Goal: Communication & Community: Answer question/provide support

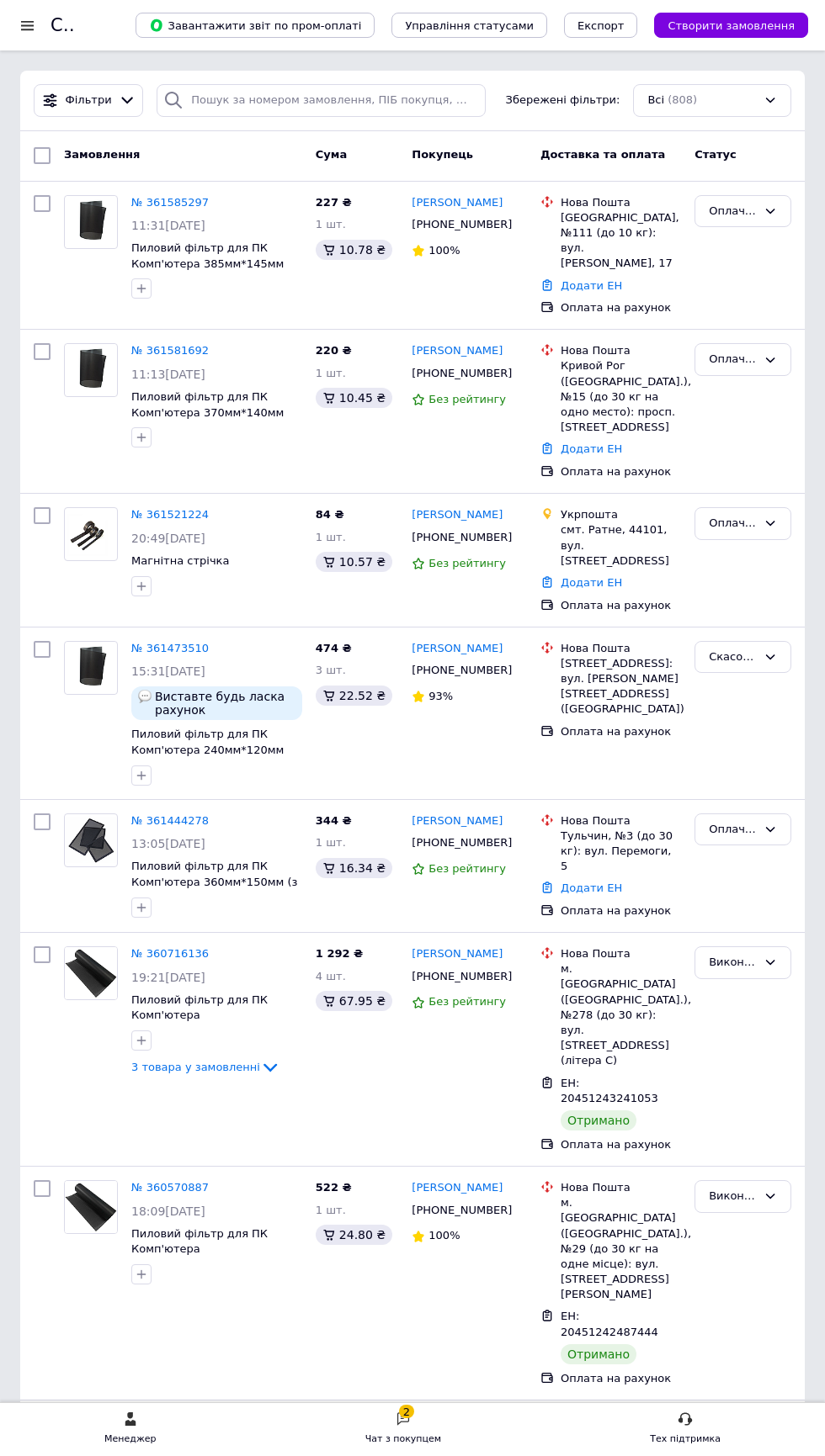
scroll to position [1, 0]
click at [32, 21] on div at bounding box center [27, 25] width 21 height 15
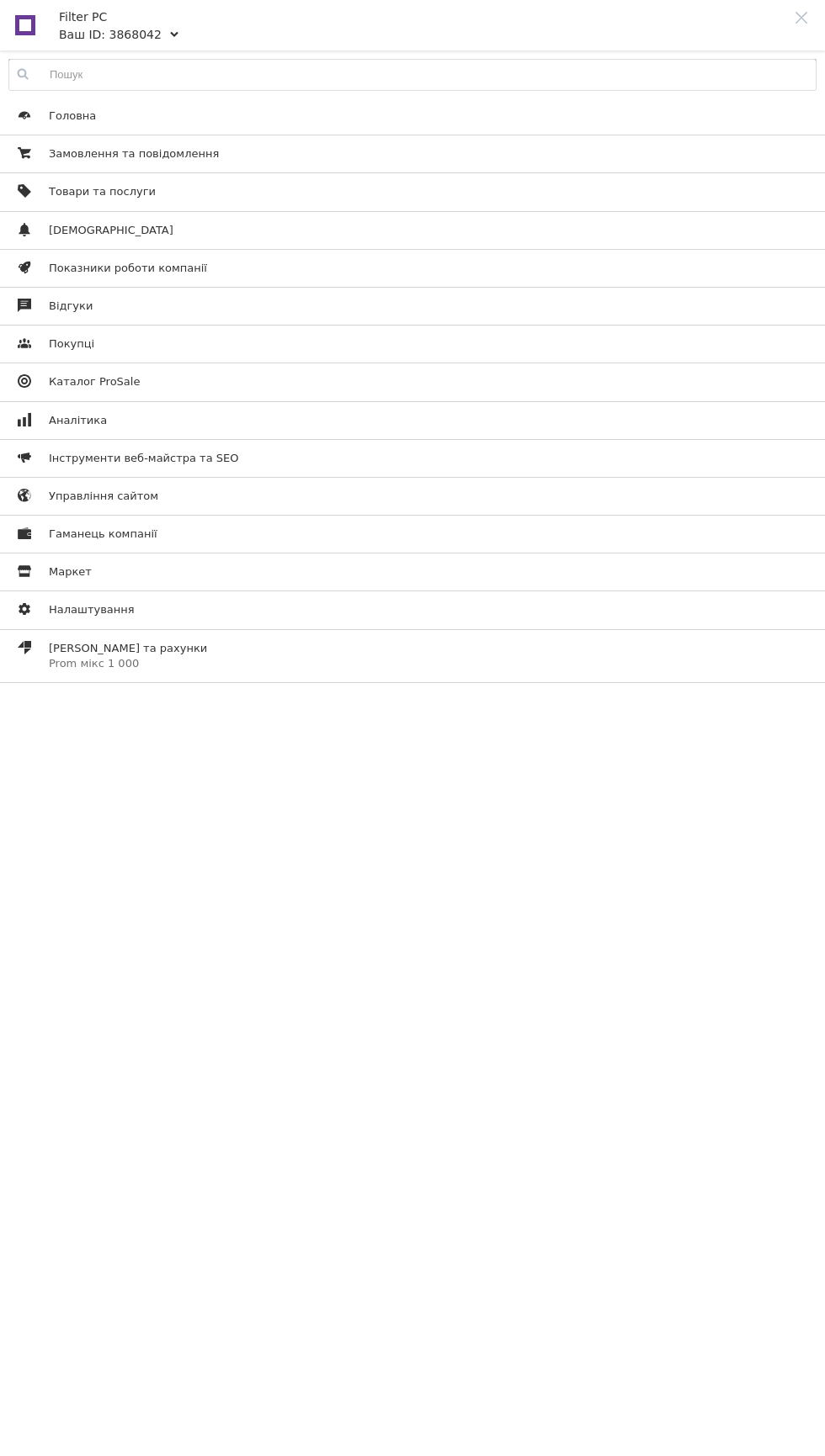
scroll to position [0, 0]
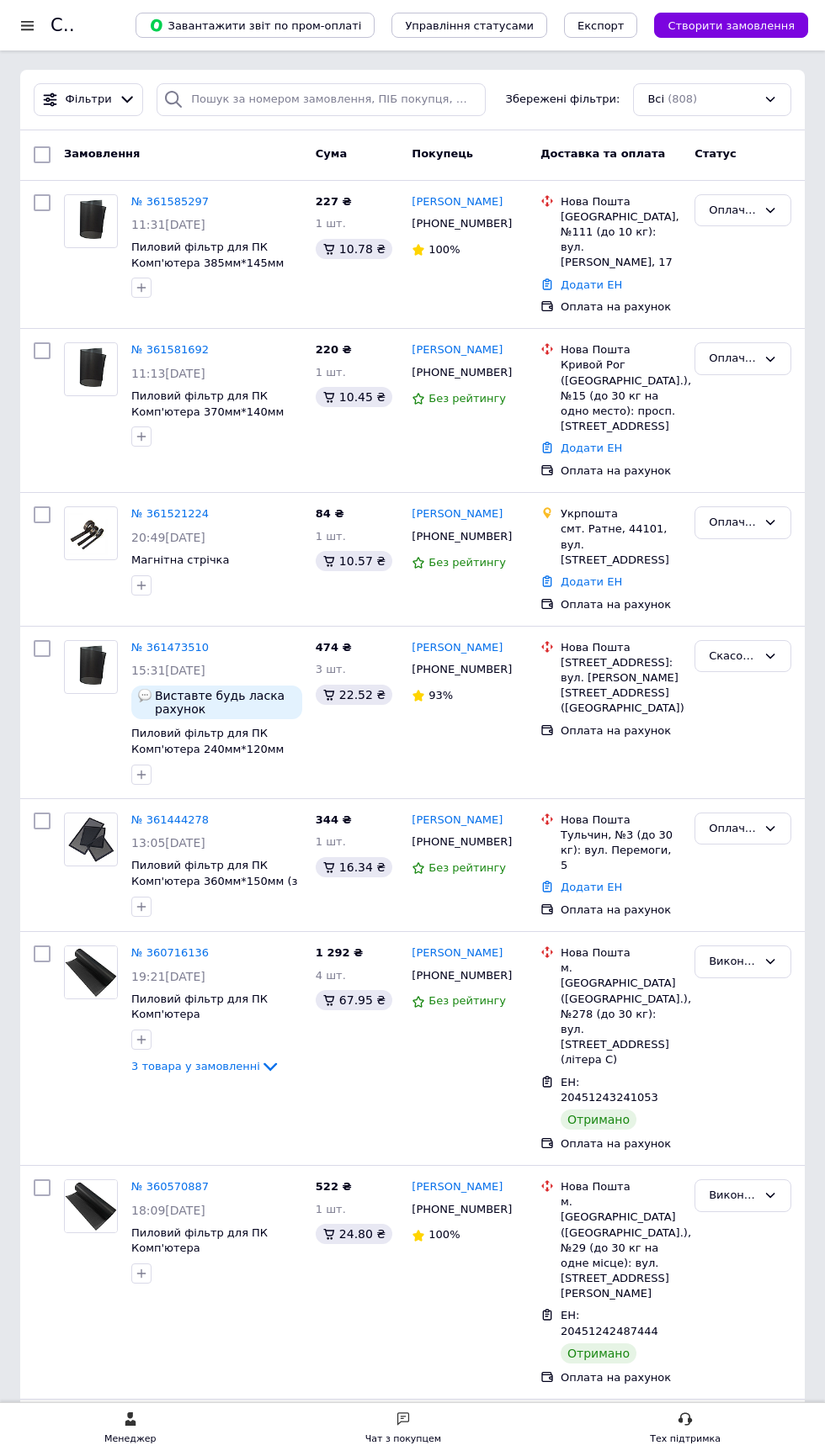
scroll to position [1, 0]
click at [436, 1443] on div "Чат з покупцем" at bounding box center [403, 1439] width 75 height 17
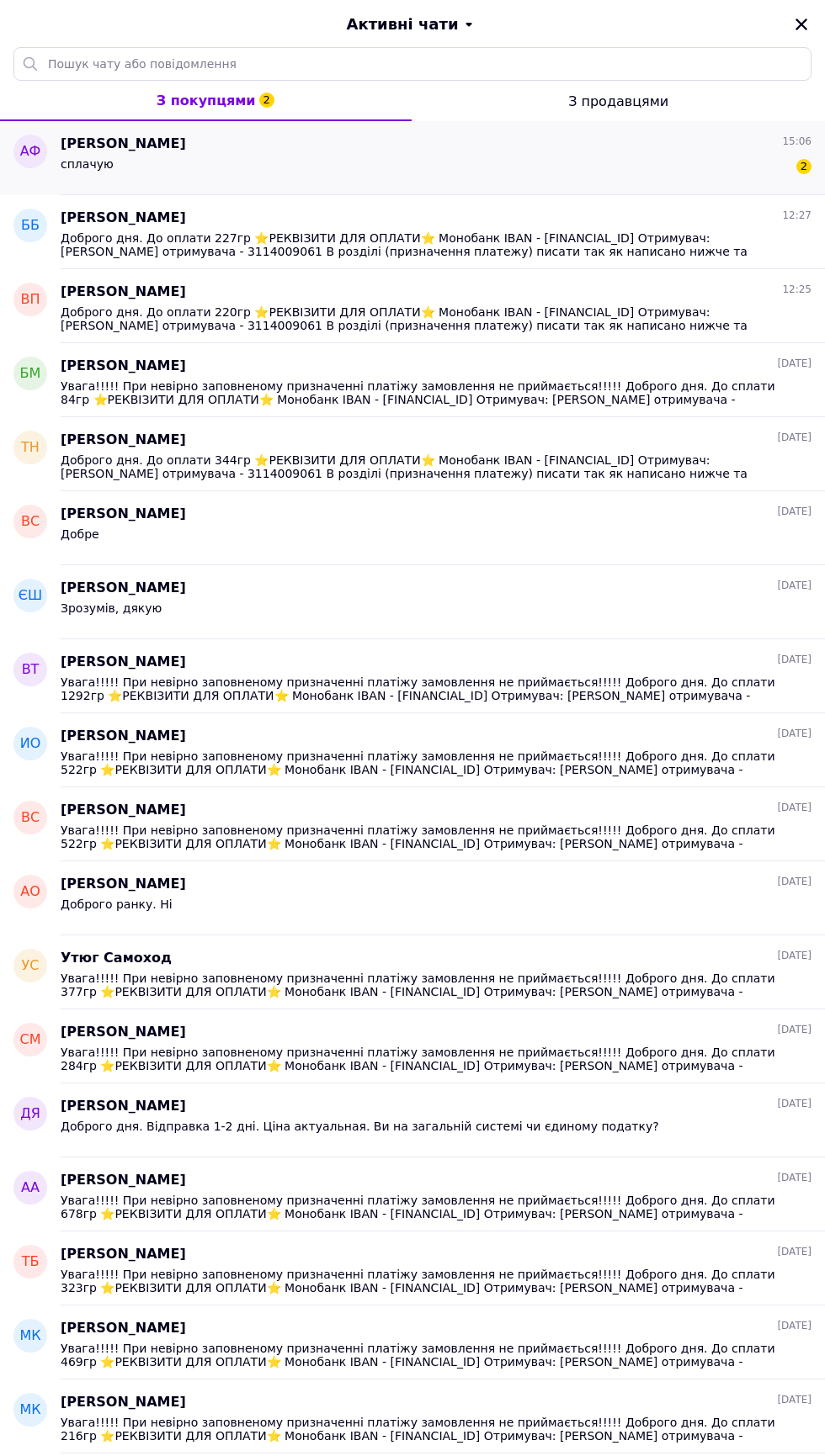
click at [91, 160] on span "сплачую" at bounding box center [87, 164] width 53 height 14
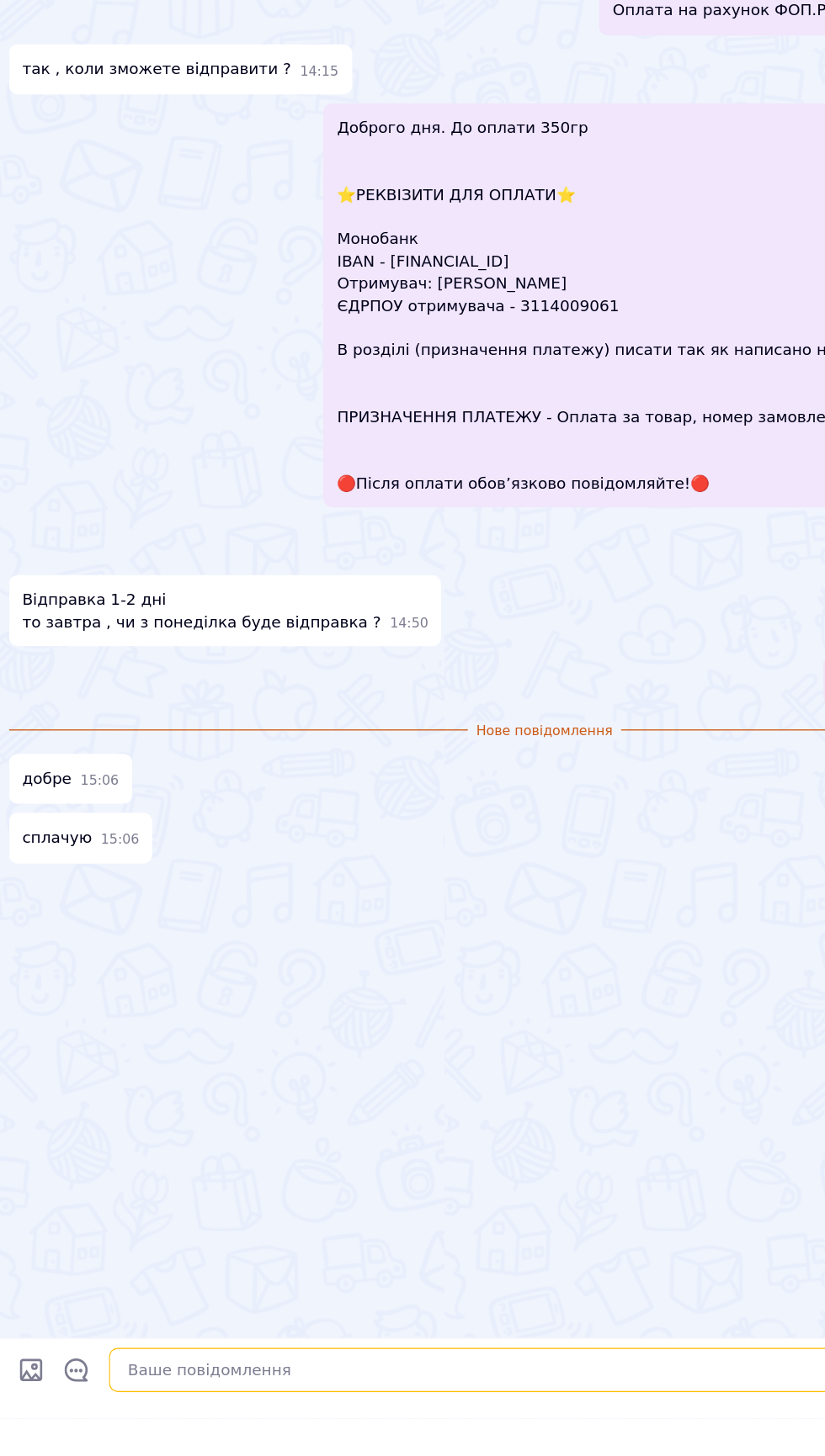
click at [322, 1436] on textarea at bounding box center [430, 1419] width 695 height 34
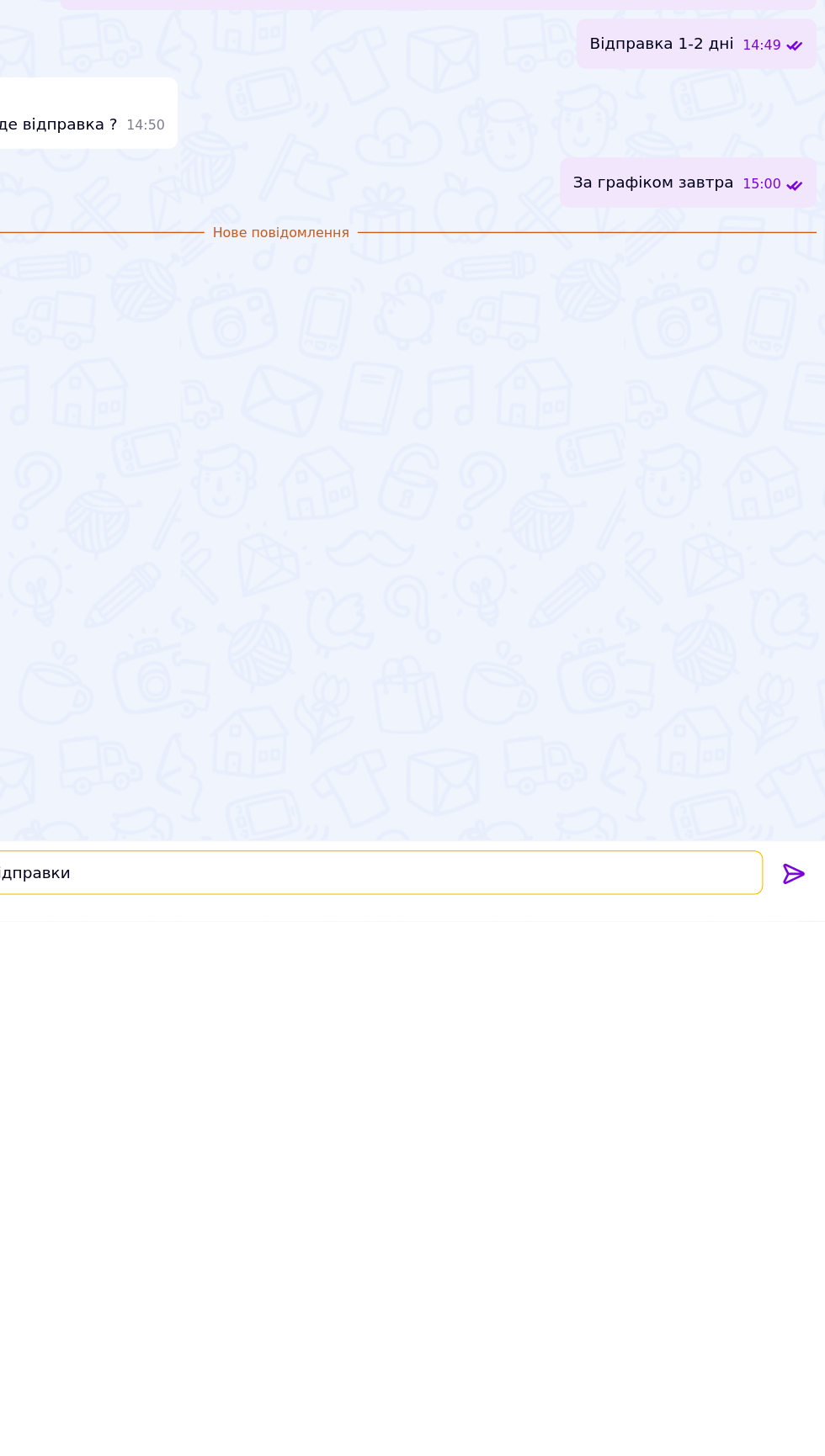
type textarea "Напишіть данні для відправки"
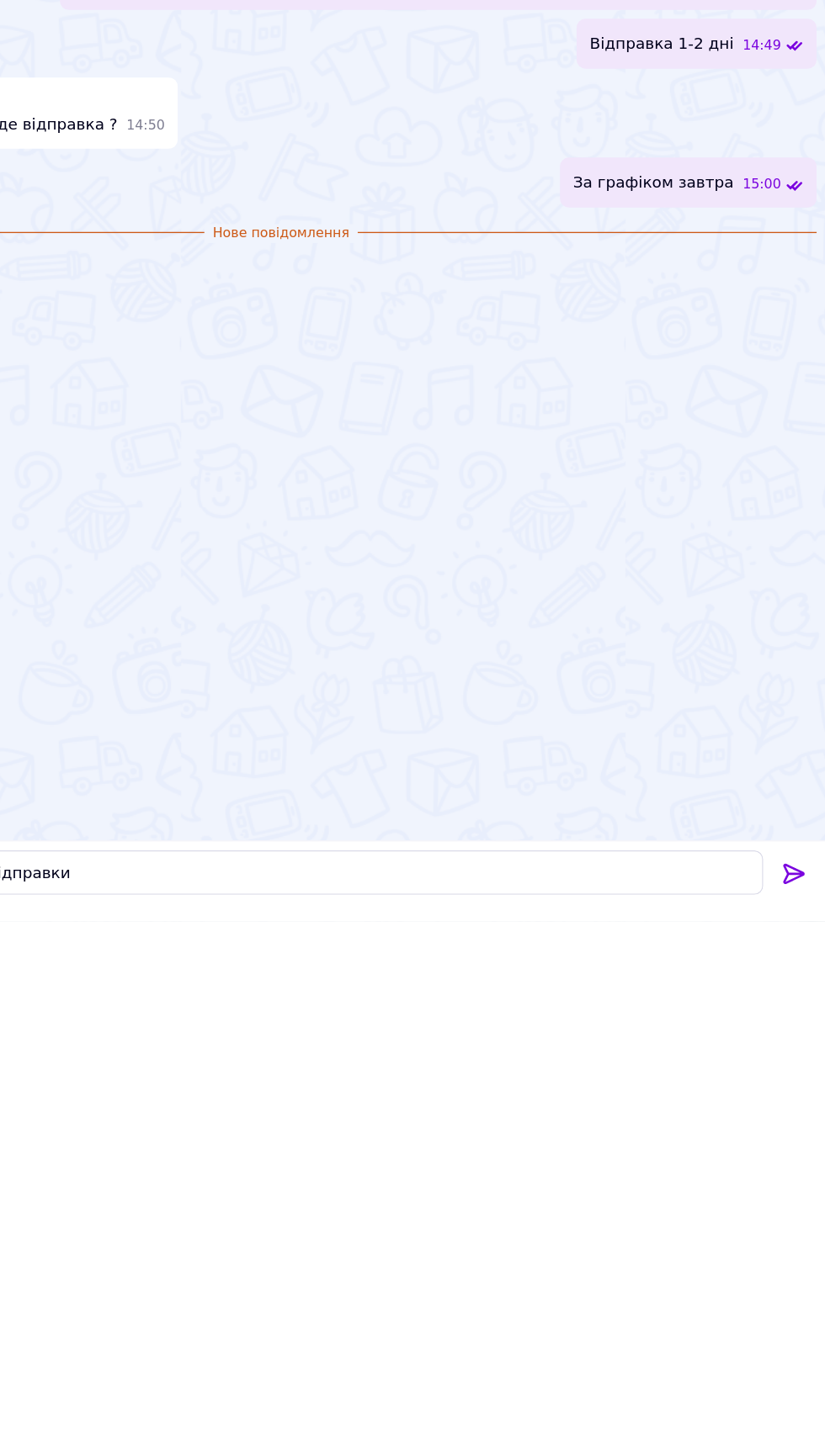
click at [800, 1420] on icon at bounding box center [800, 1420] width 16 height 15
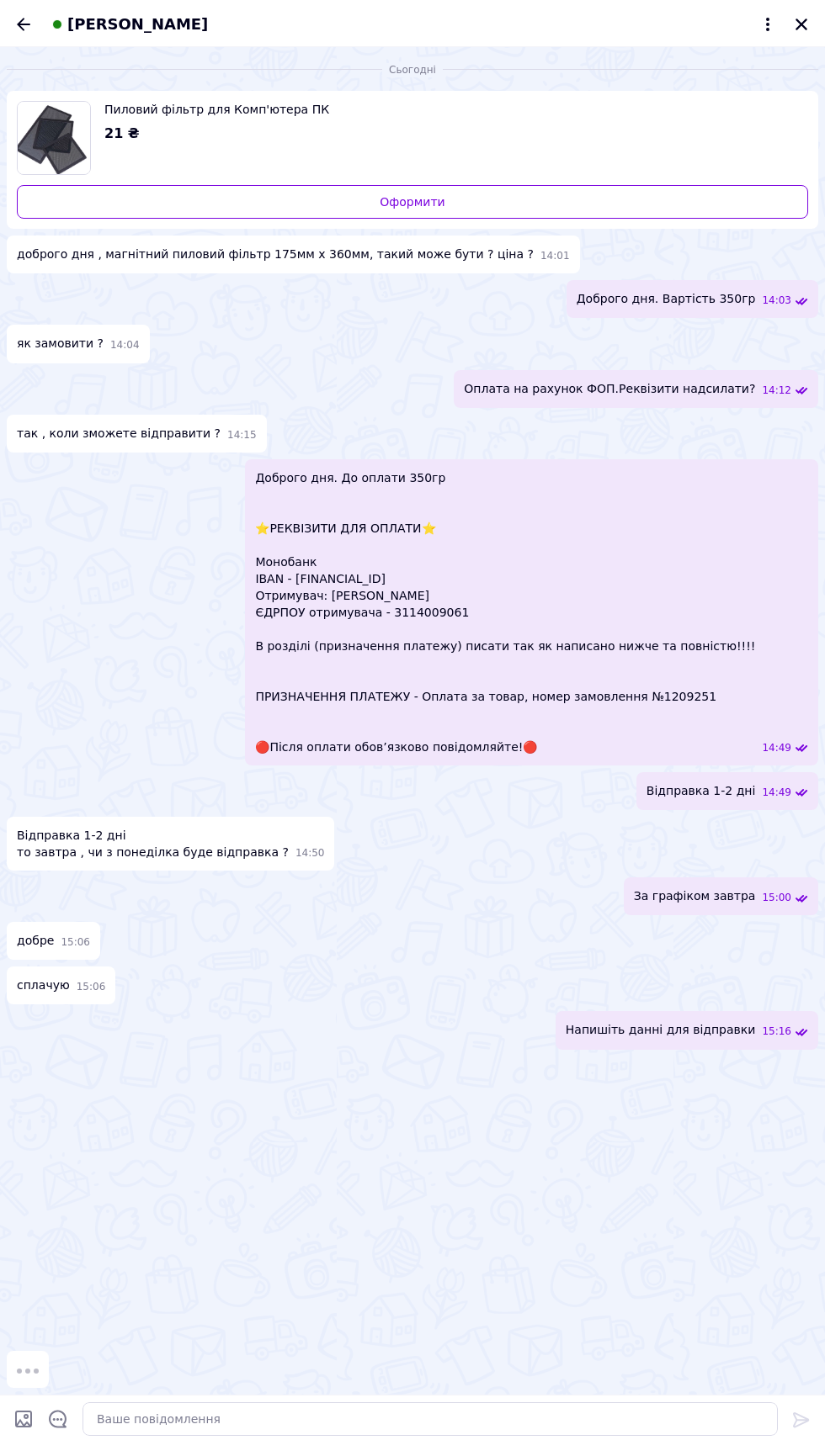
scroll to position [483, 0]
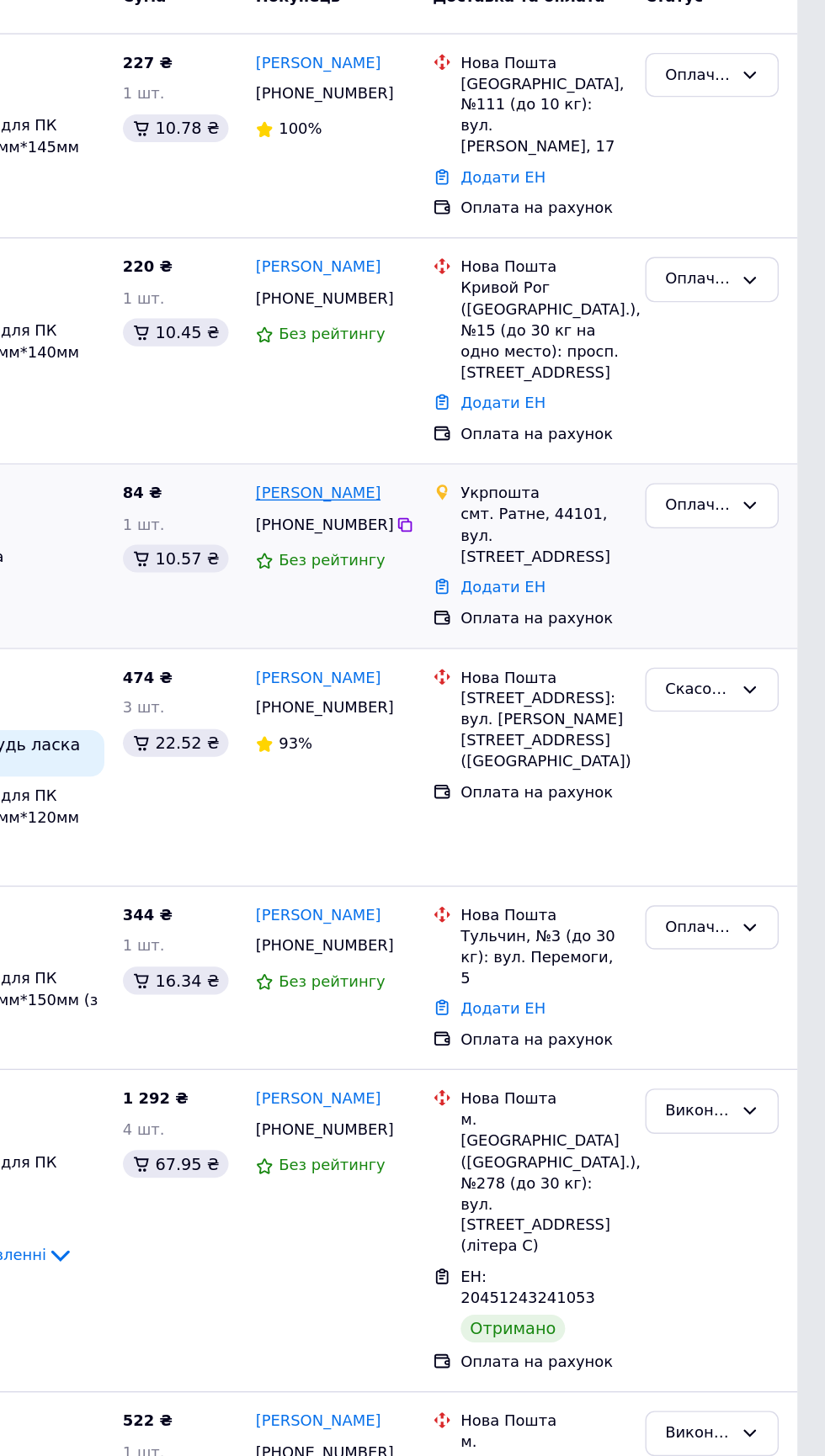
click at [501, 507] on link "[PERSON_NAME]" at bounding box center [457, 515] width 91 height 16
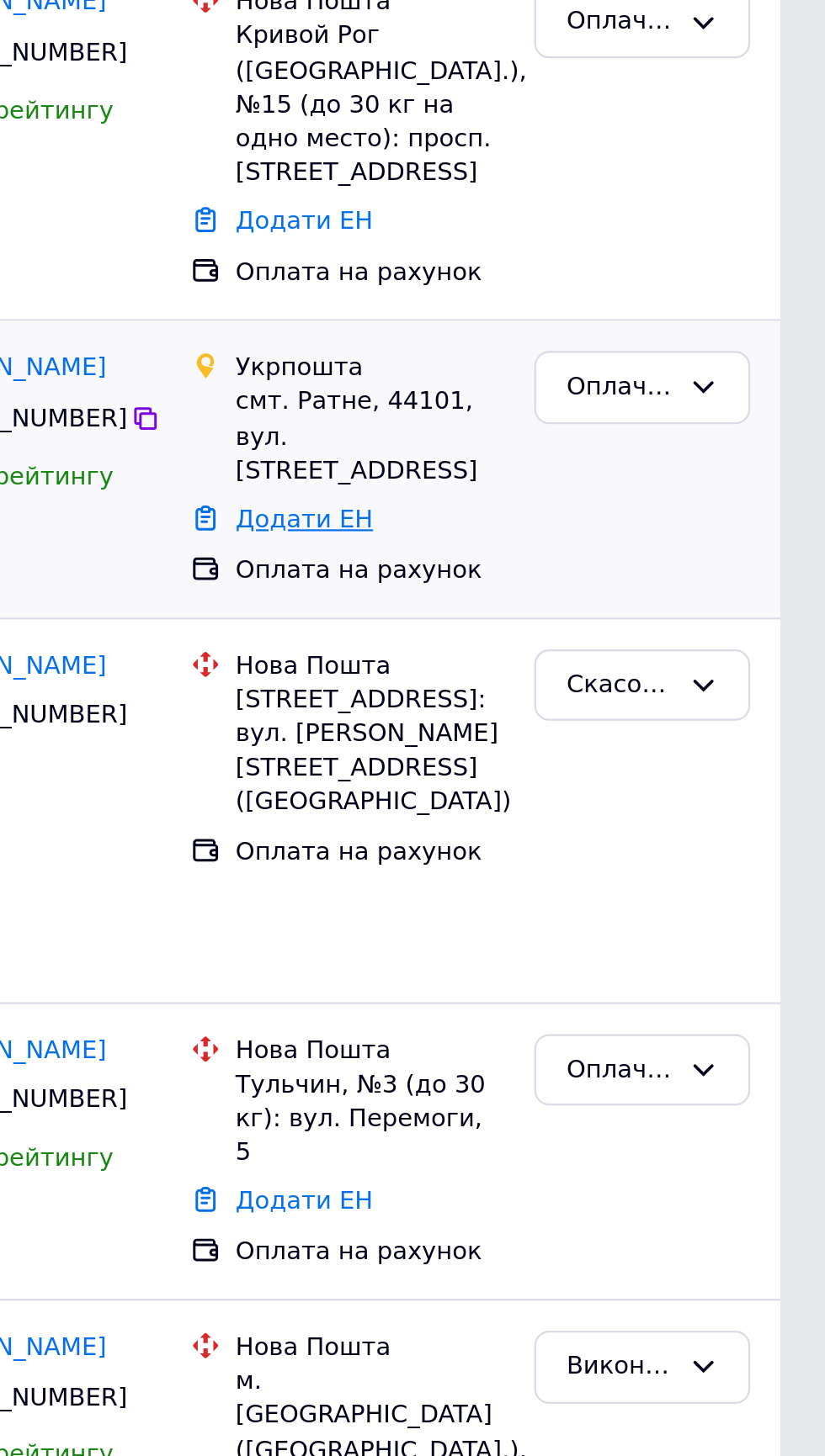
click at [579, 576] on link "Додати ЕН" at bounding box center [591, 583] width 62 height 13
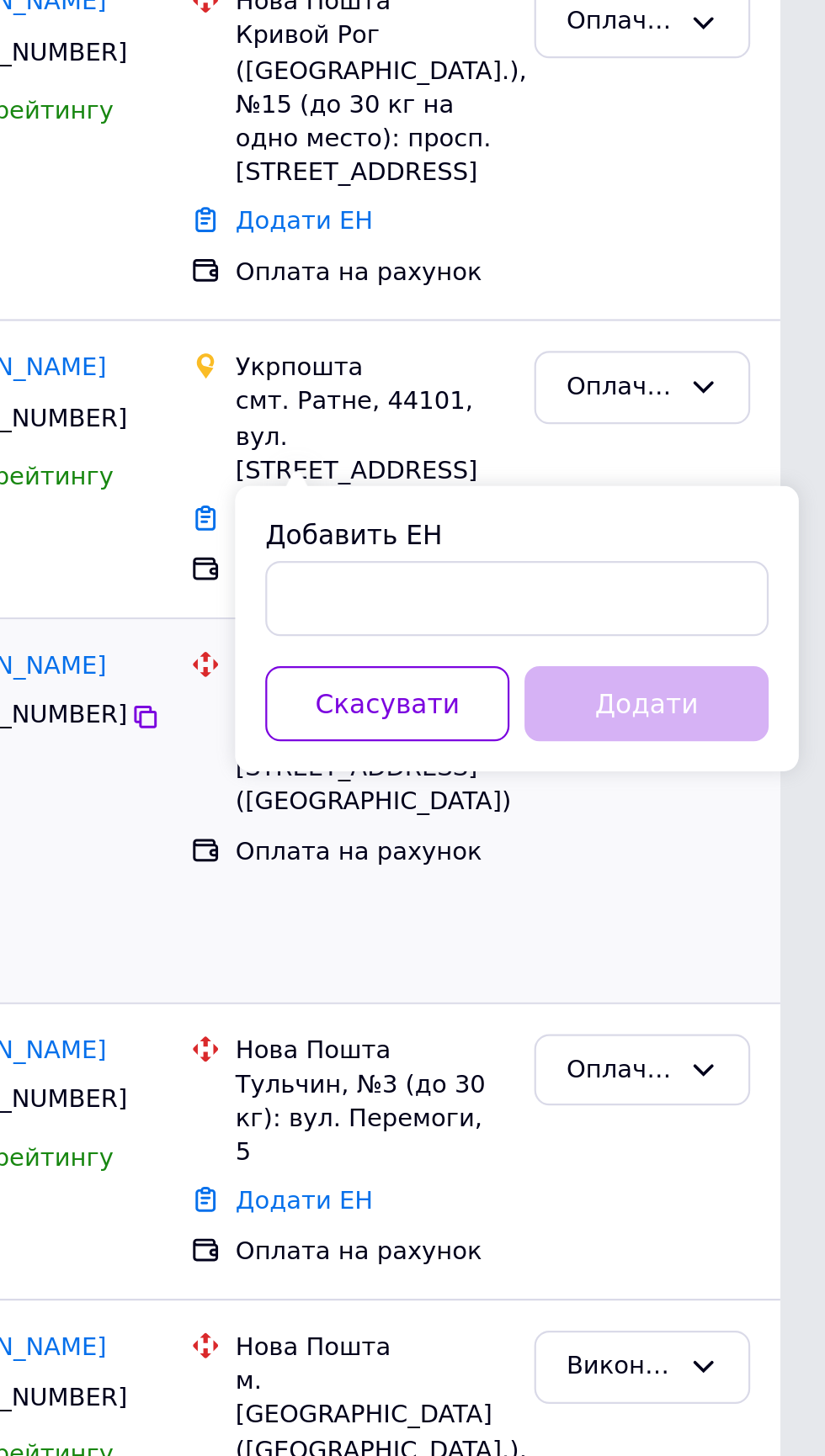
click at [501, 687] on div "Матвій Клязника +380509001997 93%" at bounding box center [469, 713] width 129 height 158
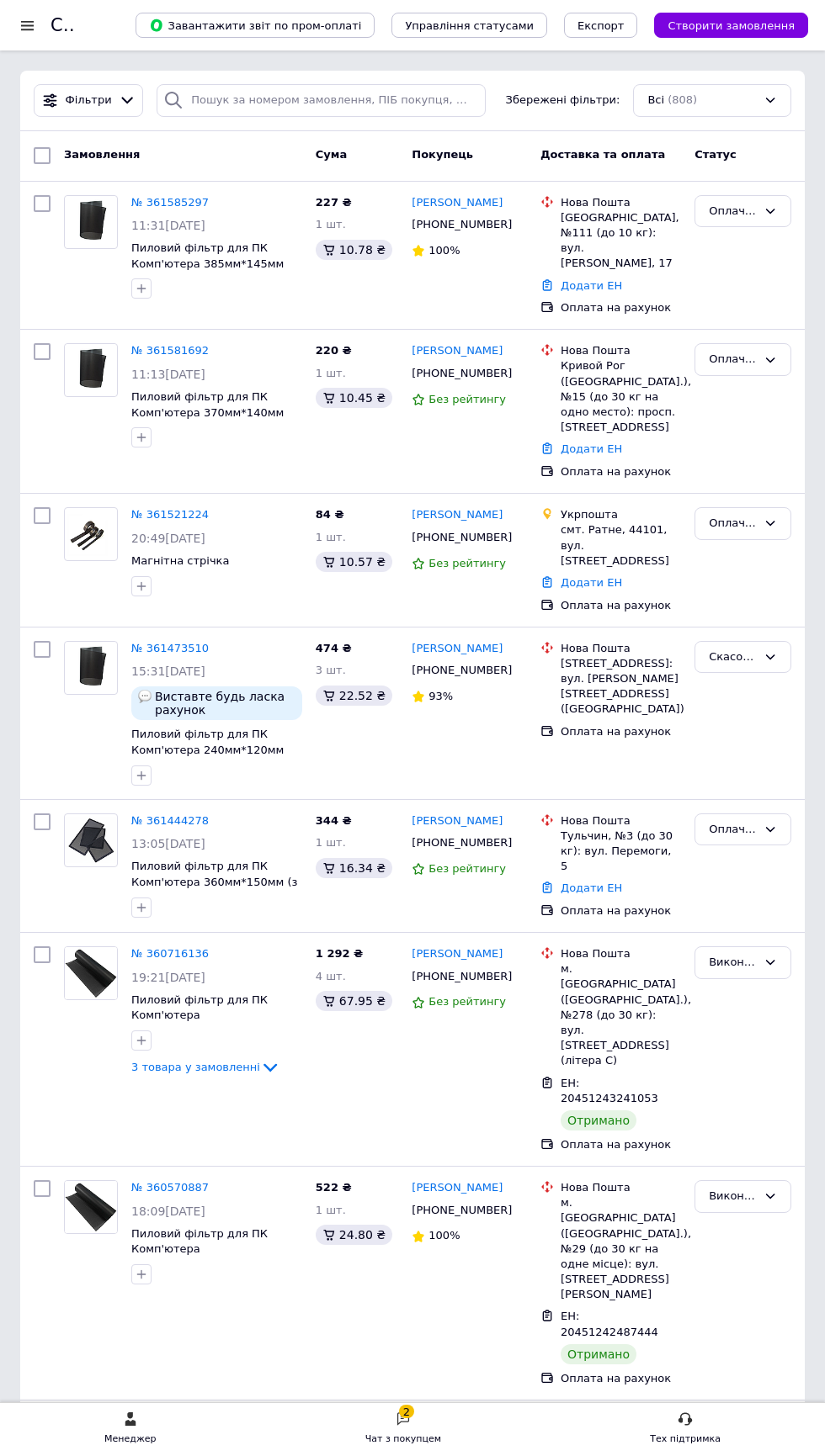
click at [435, 1448] on div "Чат з покупцем" at bounding box center [403, 1439] width 75 height 17
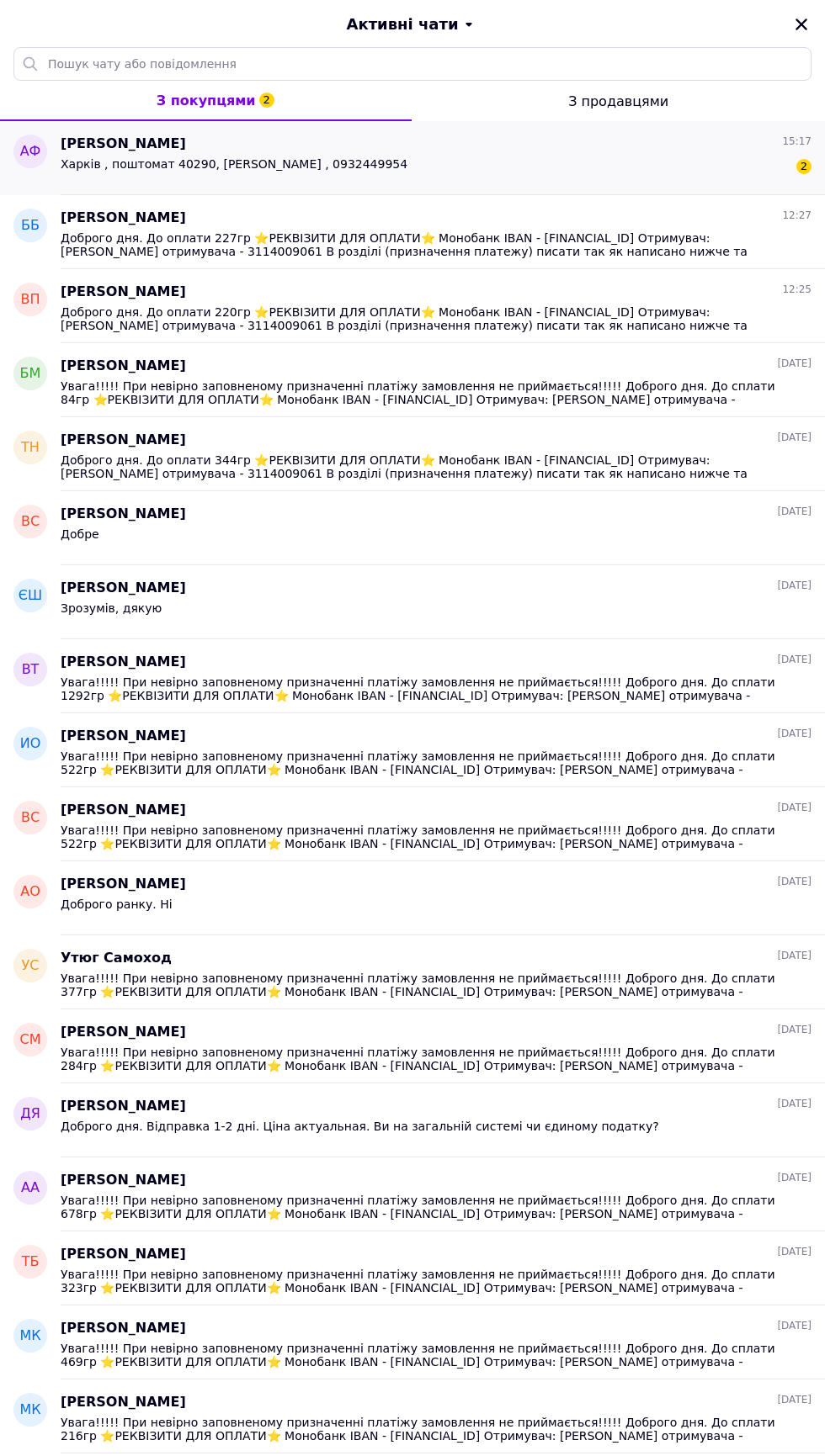
click at [85, 142] on span "Андрій Федотов" at bounding box center [123, 143] width 125 height 19
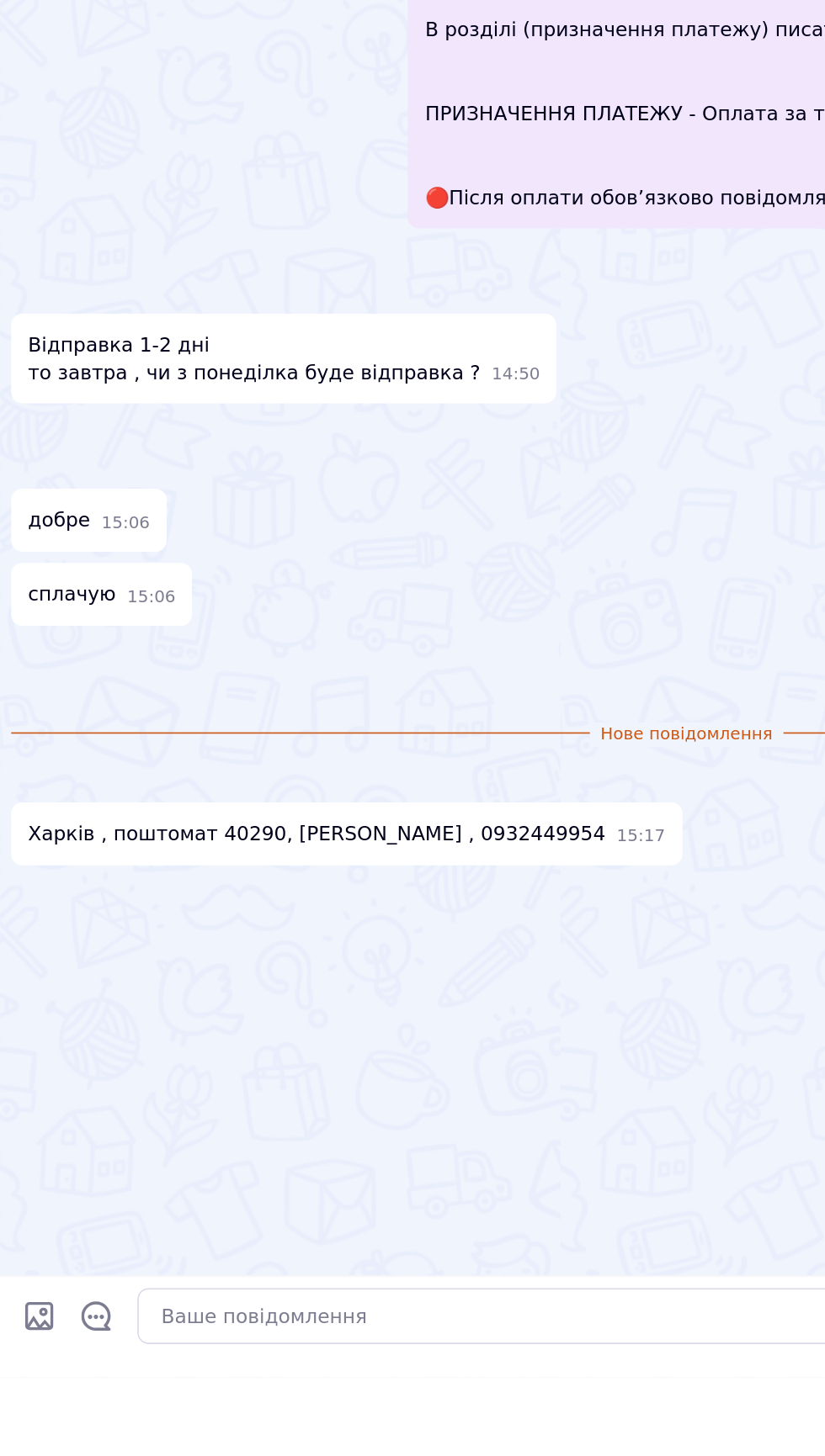
scroll to position [95, 0]
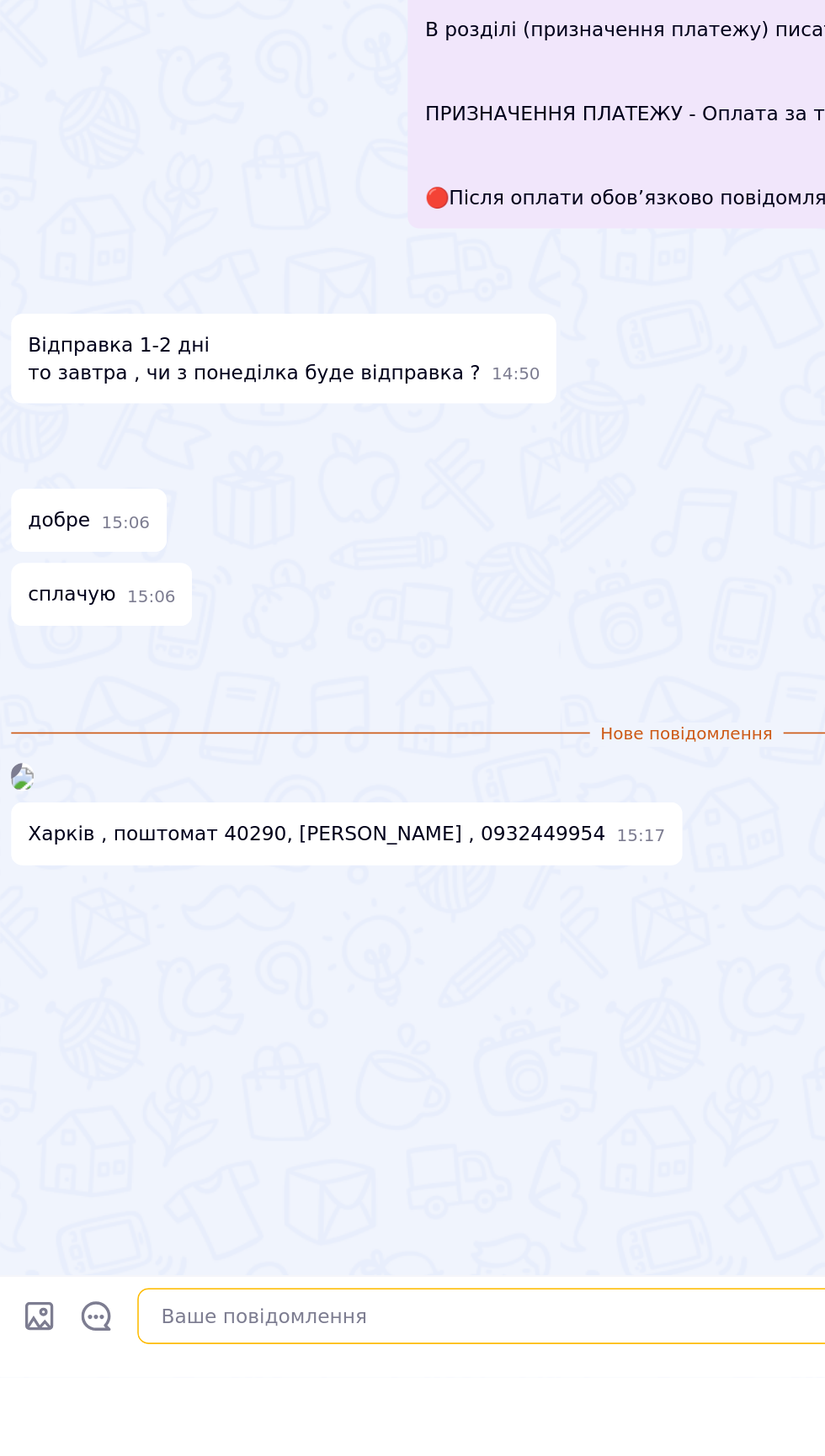
click at [240, 1436] on textarea at bounding box center [430, 1419] width 695 height 34
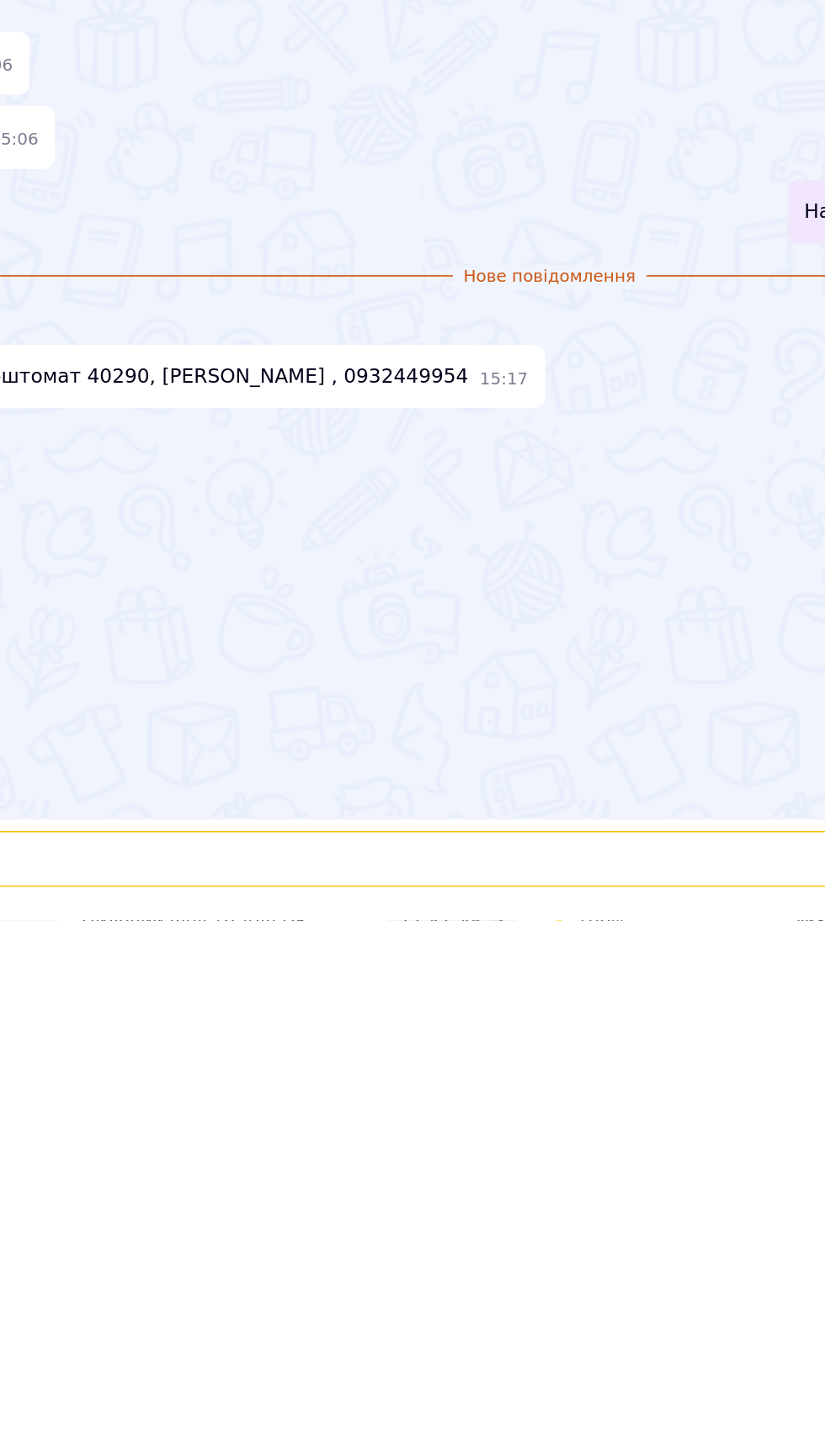
scroll to position [1, 0]
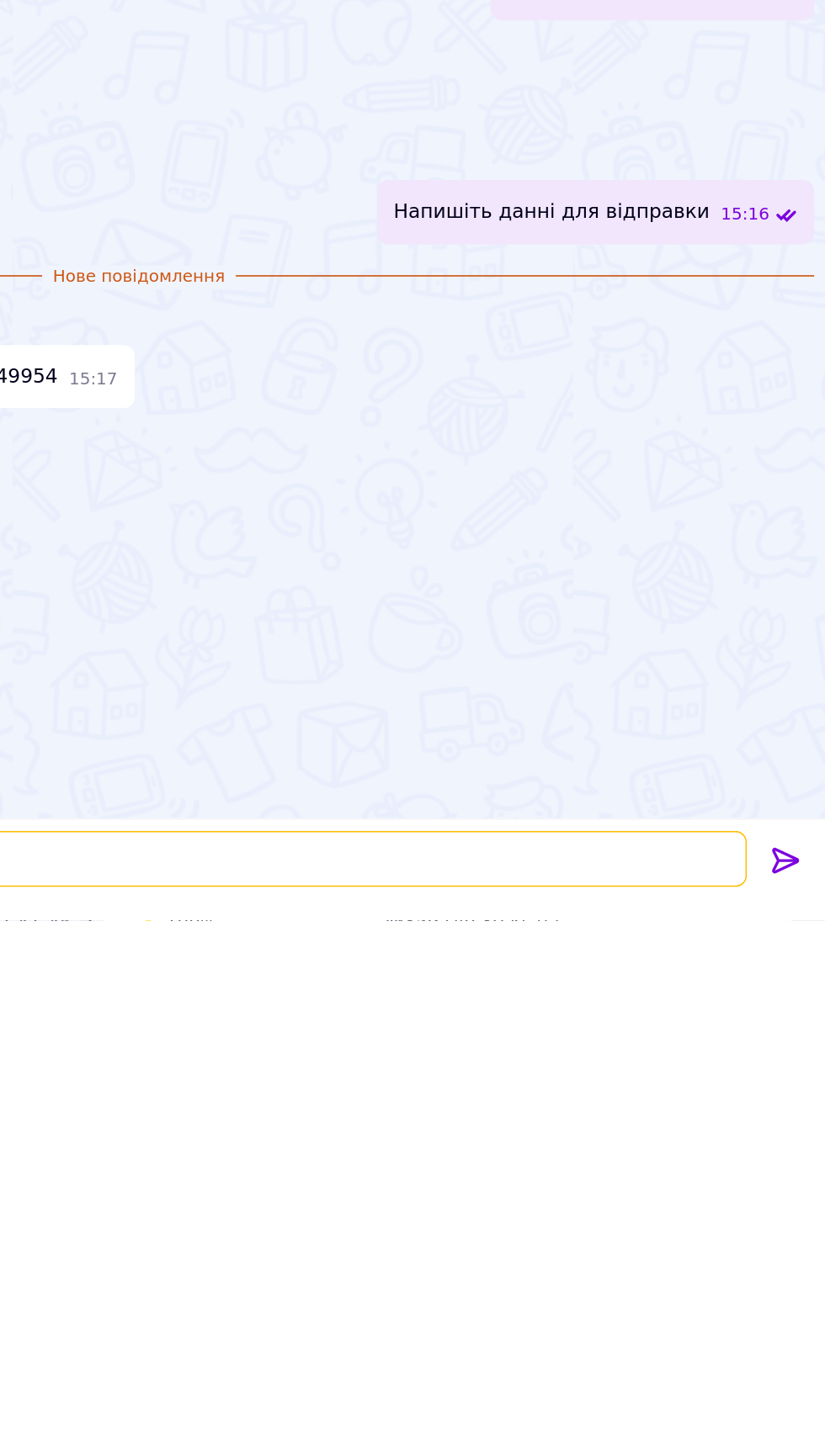
type textarea "Після відправки надішлю ттн"
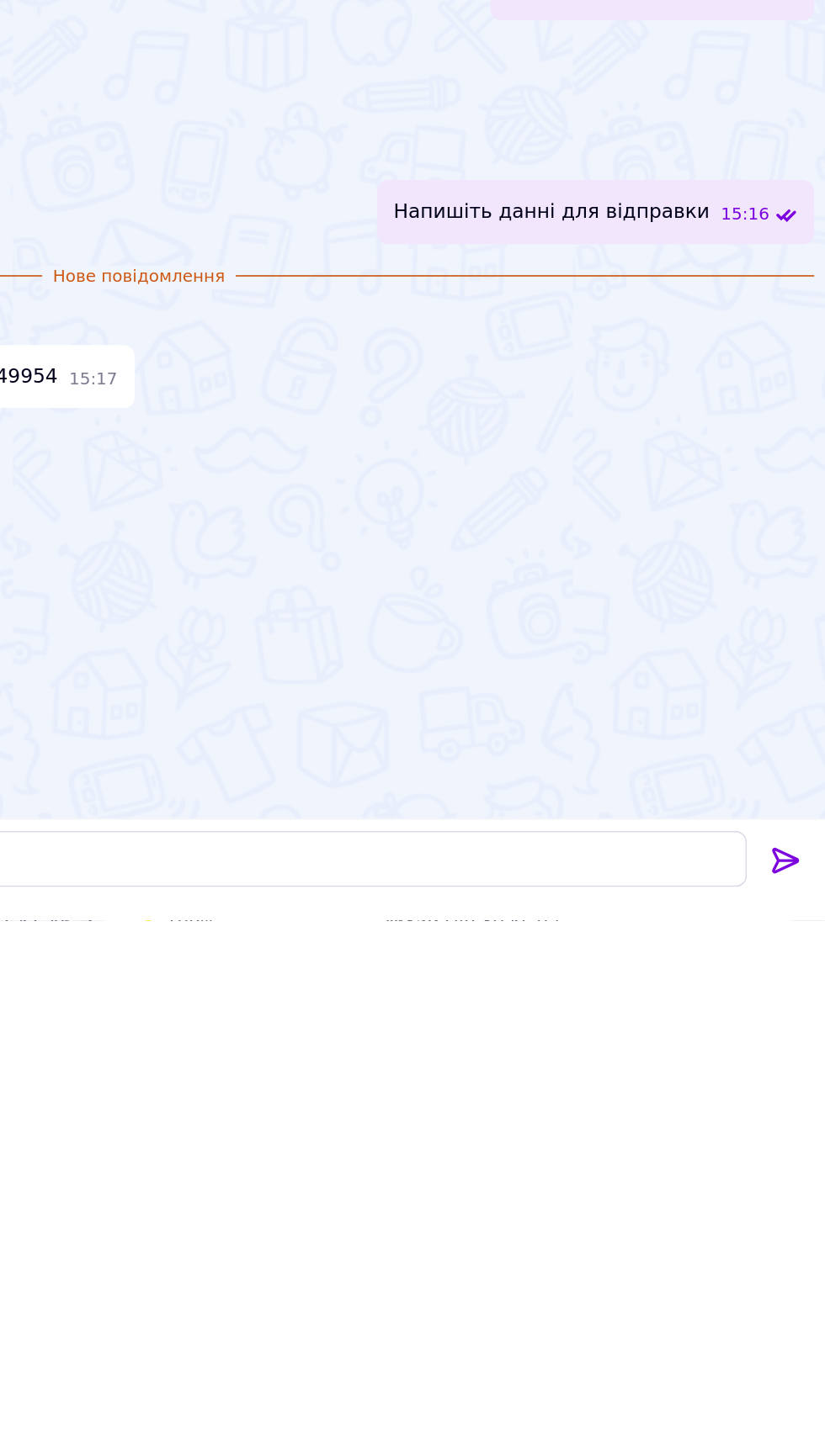
click at [798, 1416] on icon at bounding box center [801, 1420] width 20 height 20
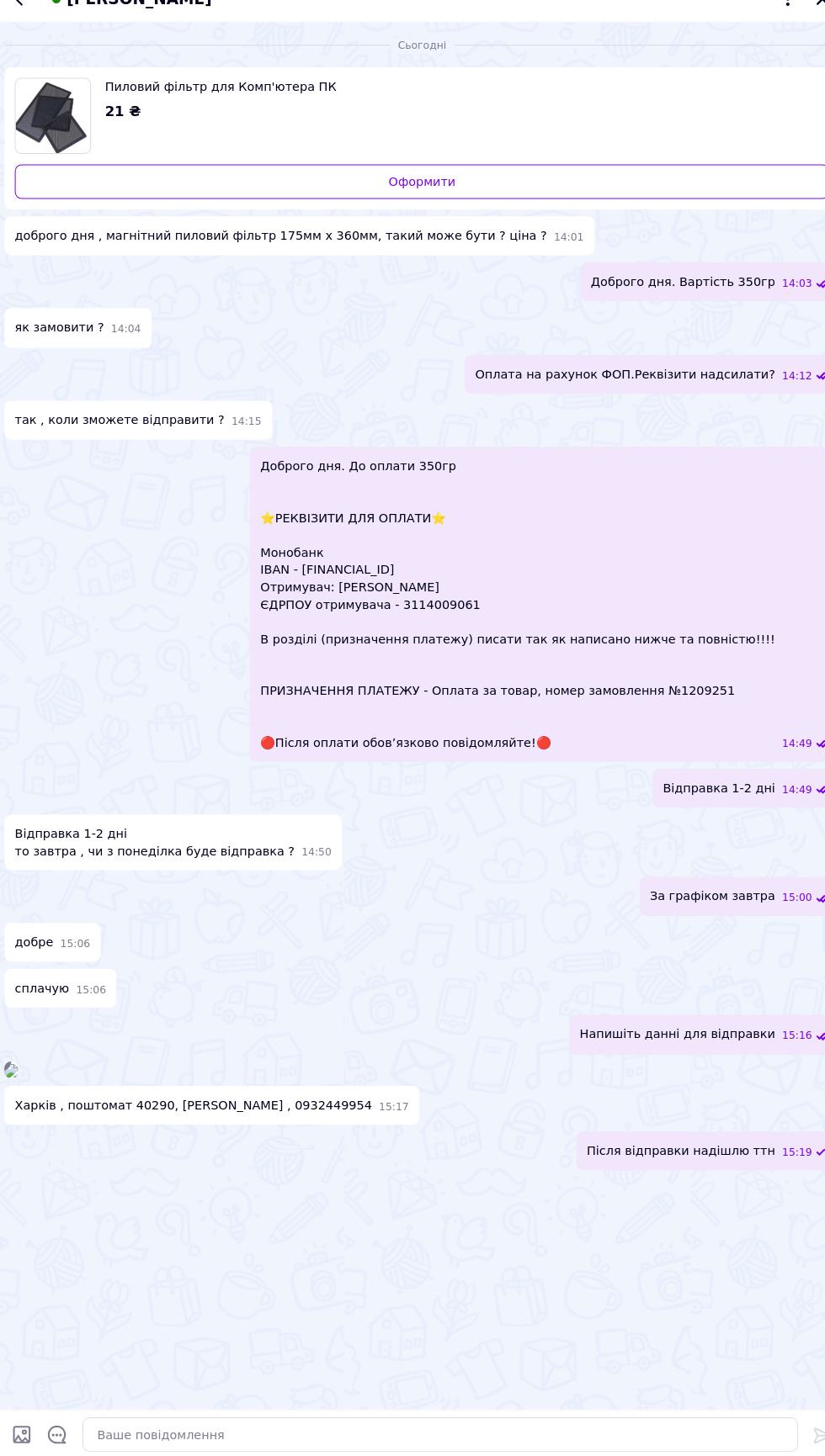
scroll to position [10, 0]
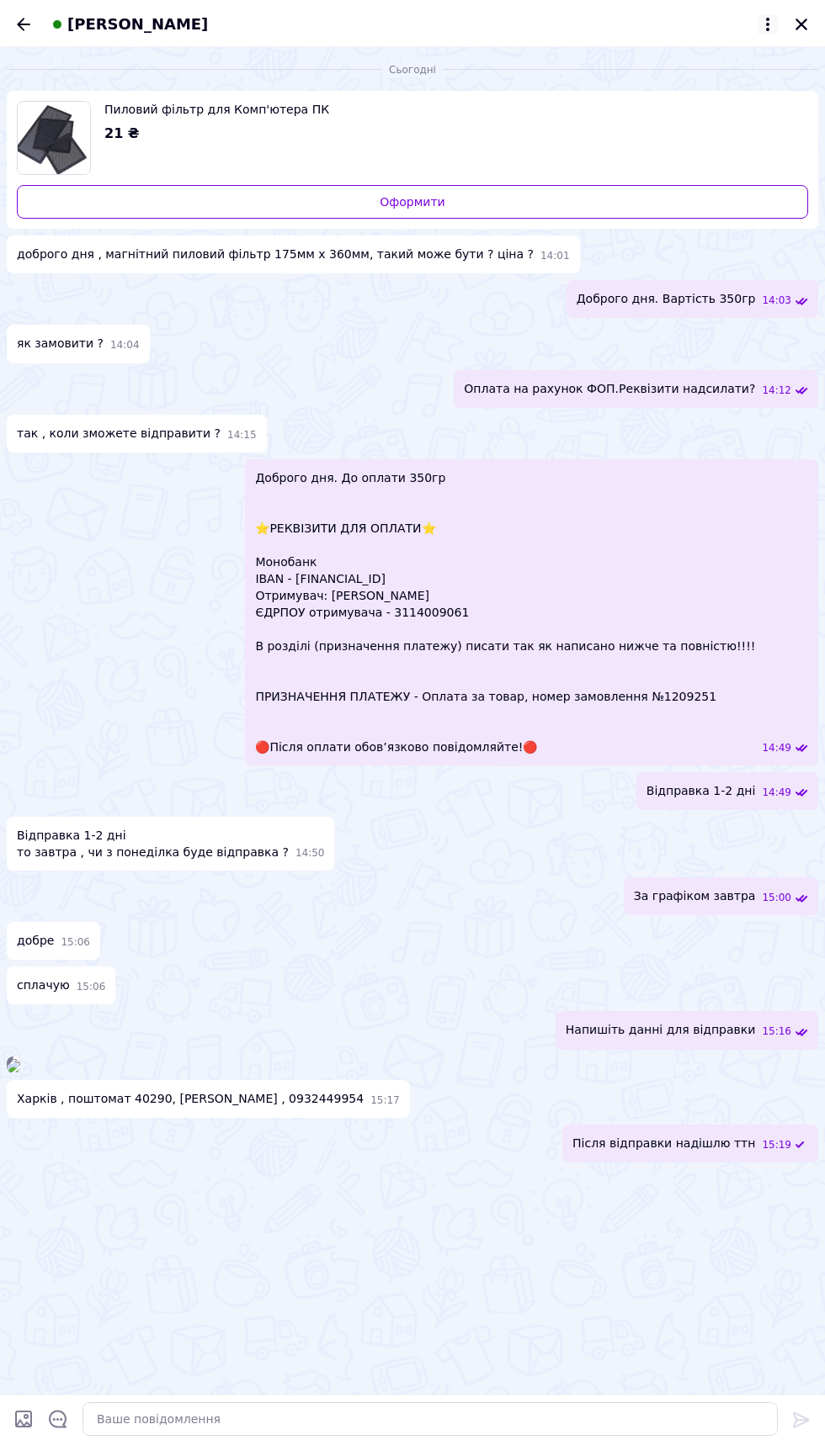
click at [768, 24] on icon at bounding box center [768, 24] width 4 height 14
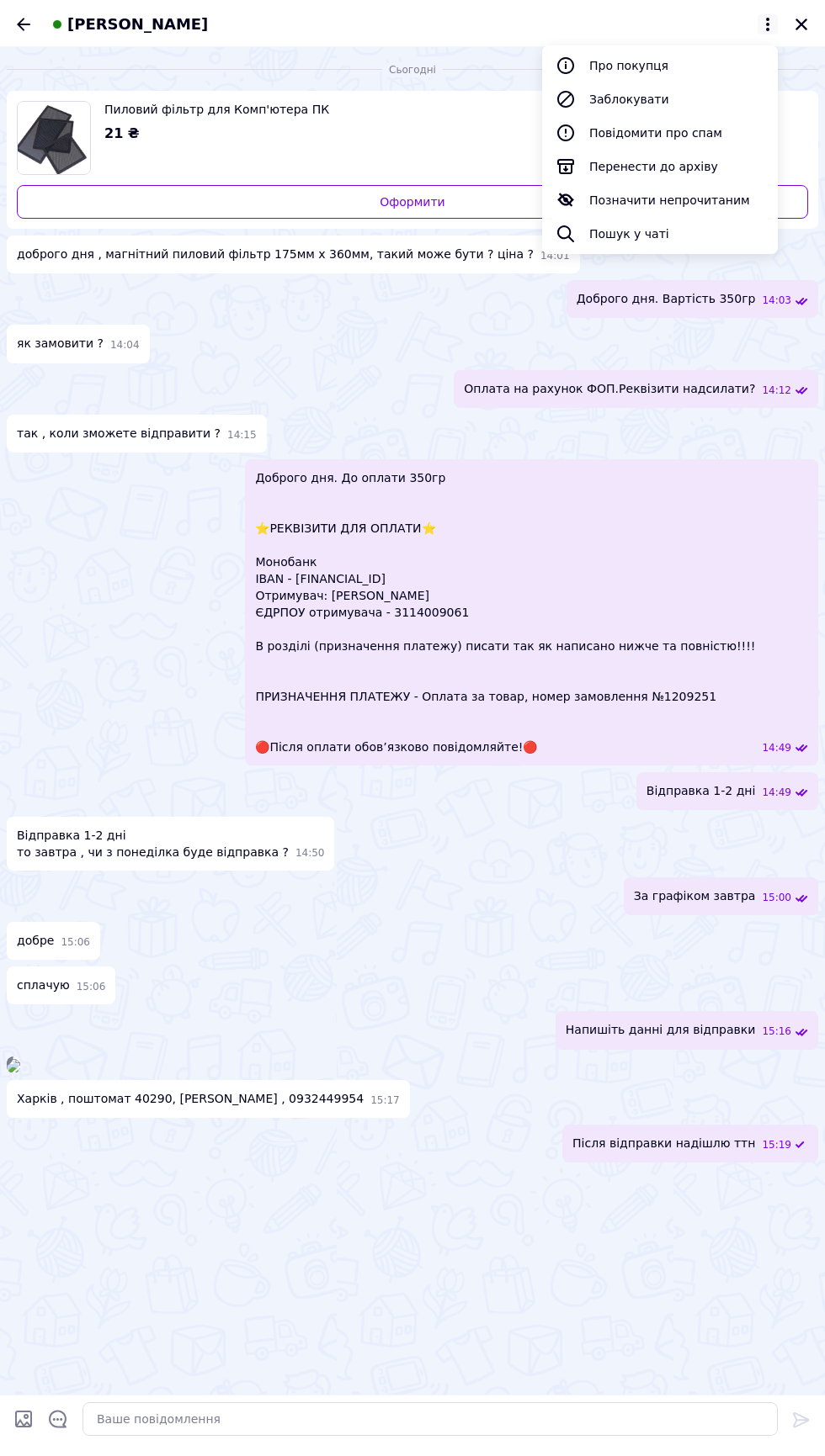
click at [768, 24] on icon at bounding box center [768, 24] width 4 height 14
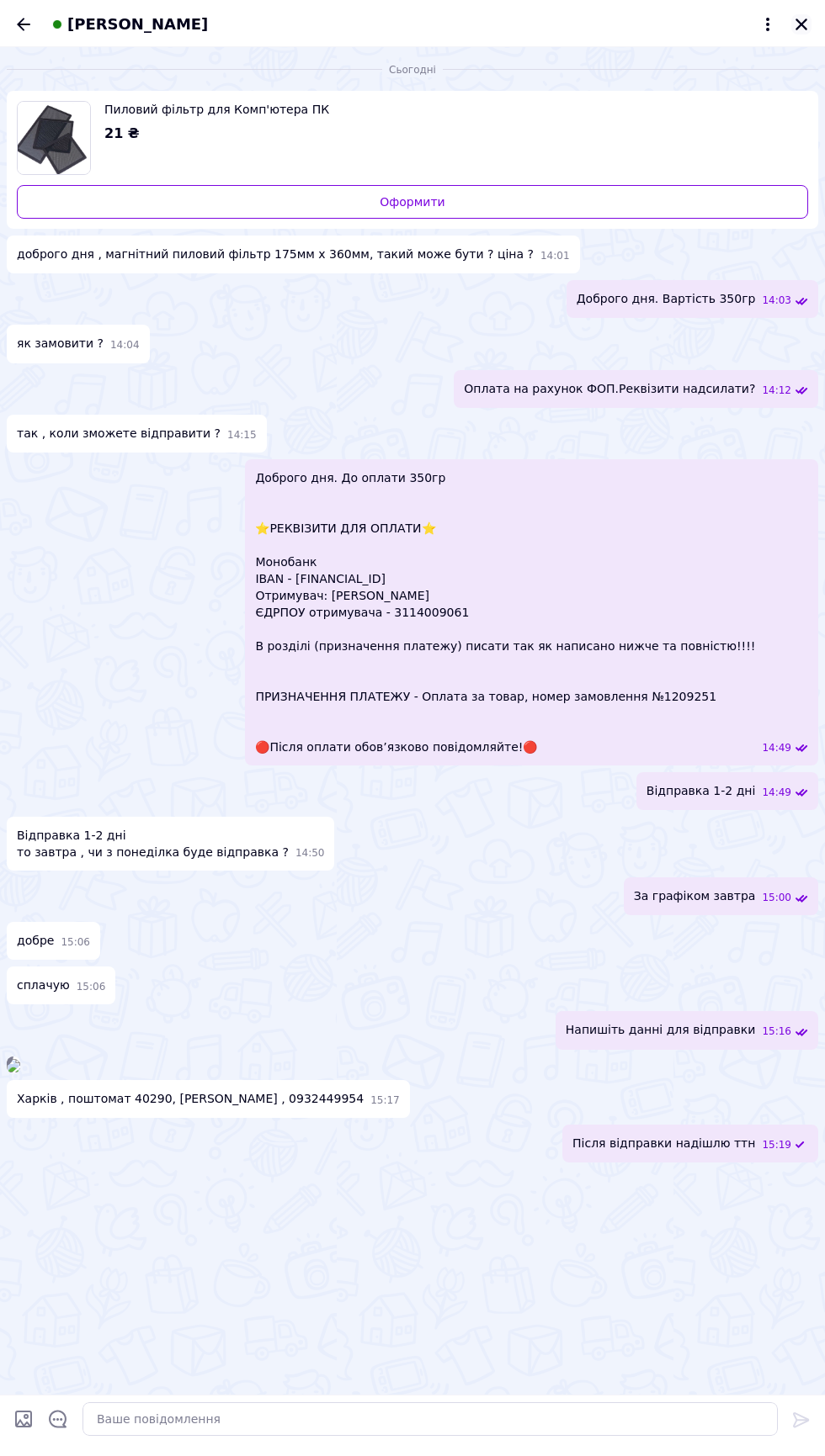
click at [801, 24] on icon "Закрити" at bounding box center [801, 24] width 12 height 12
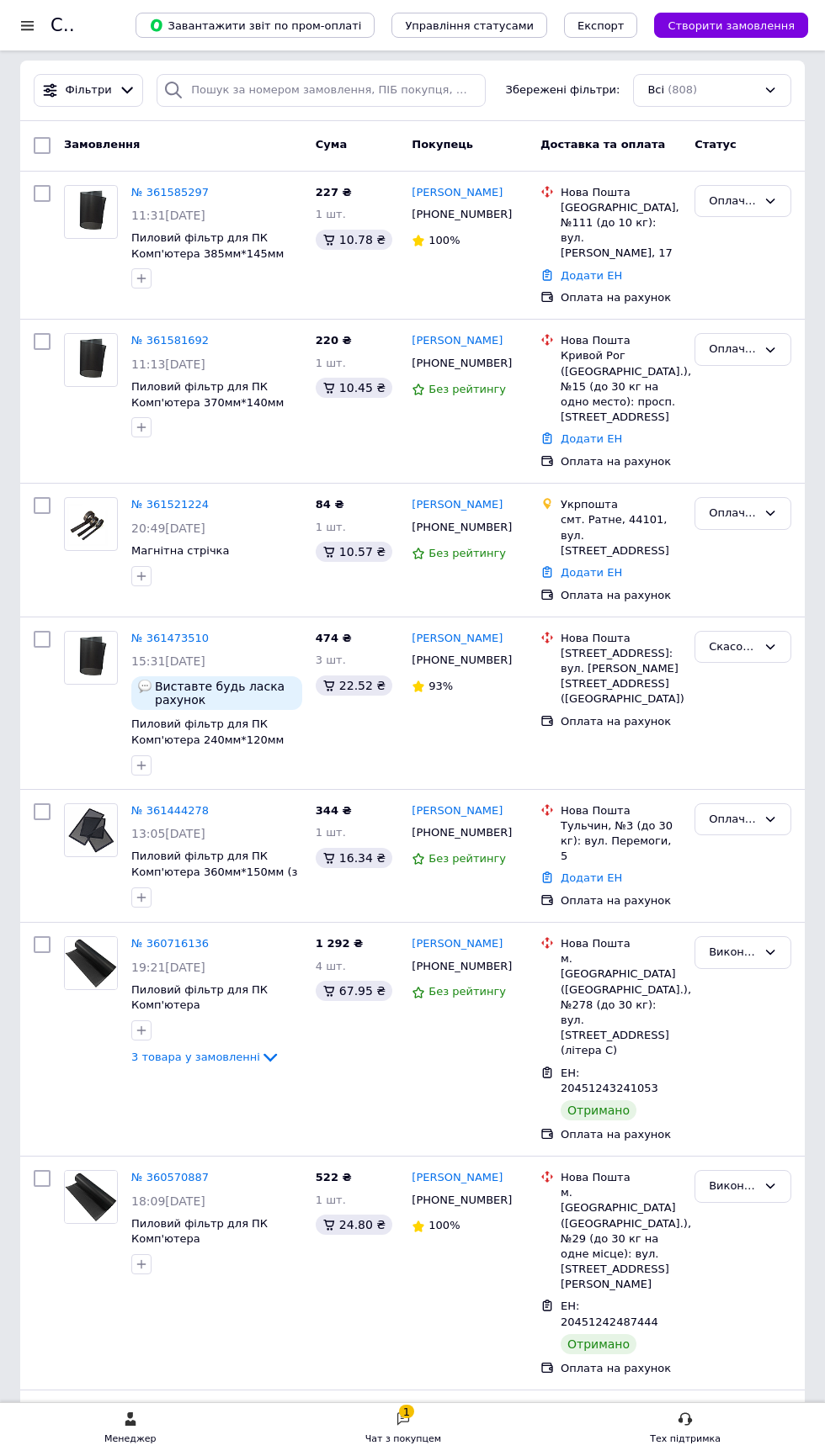
click at [419, 1439] on div "Чат з покупцем" at bounding box center [403, 1439] width 75 height 17
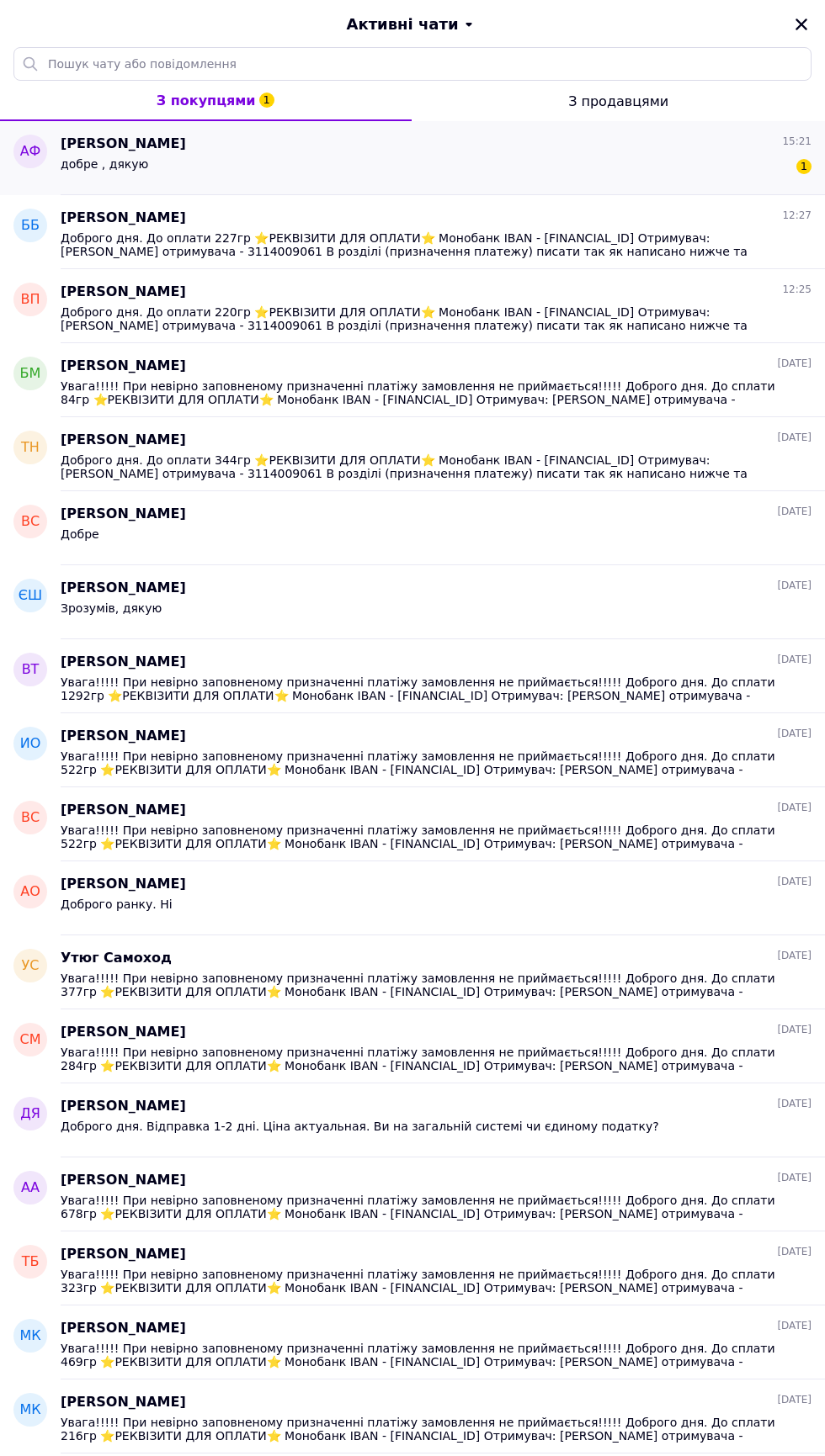
click at [86, 142] on span "[PERSON_NAME]" at bounding box center [123, 143] width 125 height 19
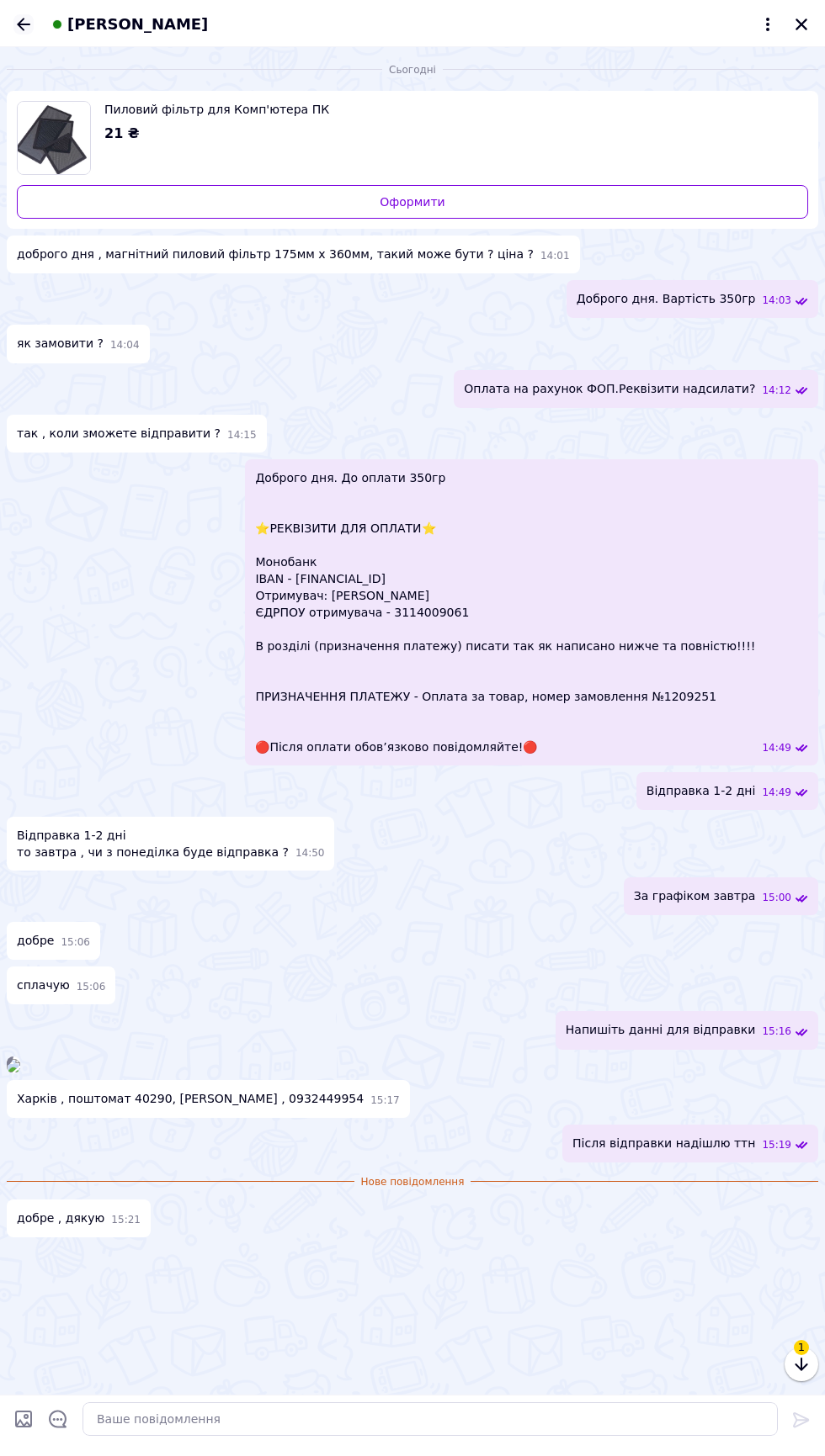
click at [17, 24] on icon "Назад" at bounding box center [23, 24] width 14 height 13
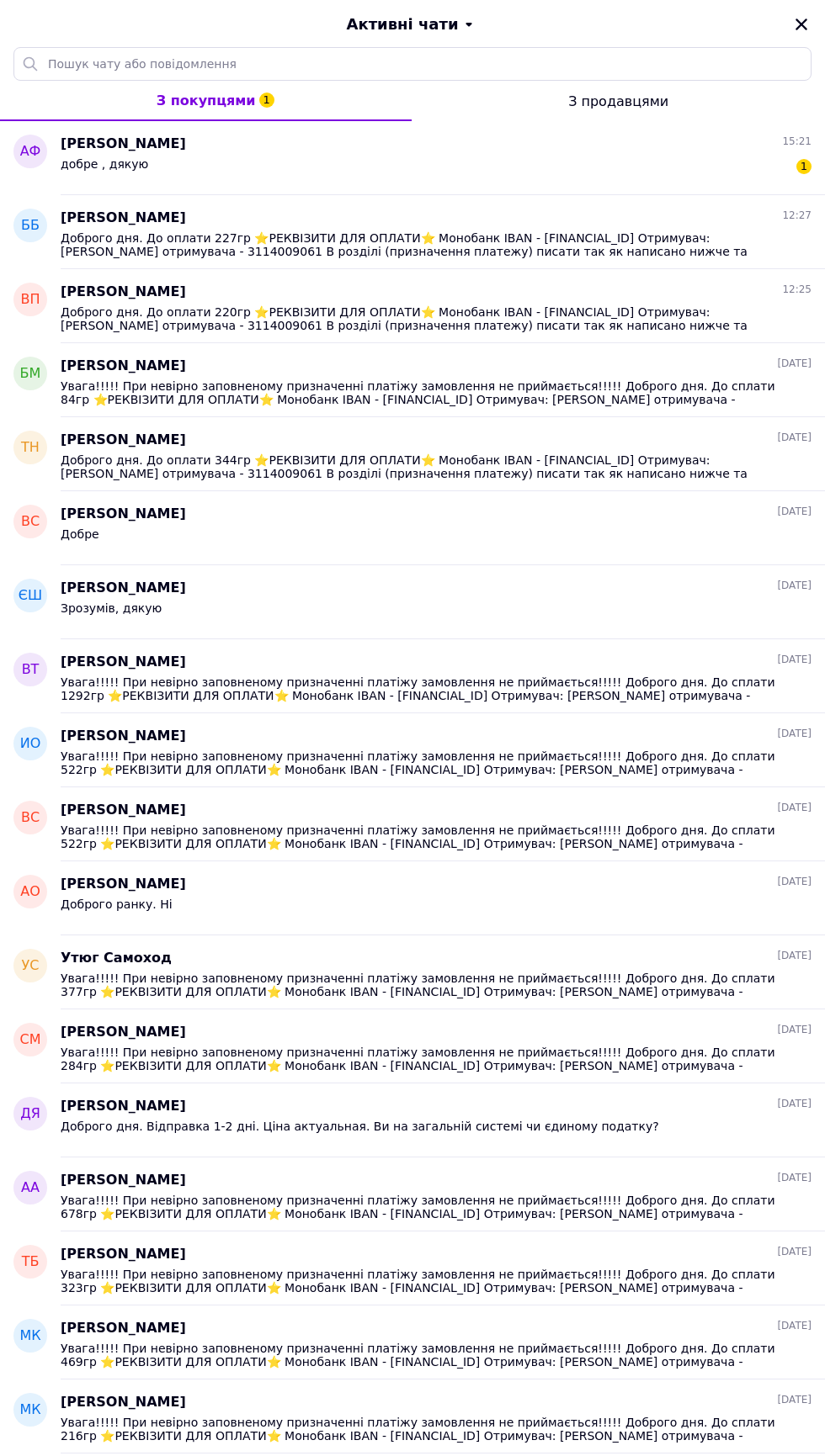
click at [782, 18] on div "Активні чати" at bounding box center [412, 23] width 825 height 47
click at [774, 25] on button "Активні чати" at bounding box center [412, 25] width 730 height 22
click at [797, 17] on icon "Закрити" at bounding box center [801, 24] width 15 height 15
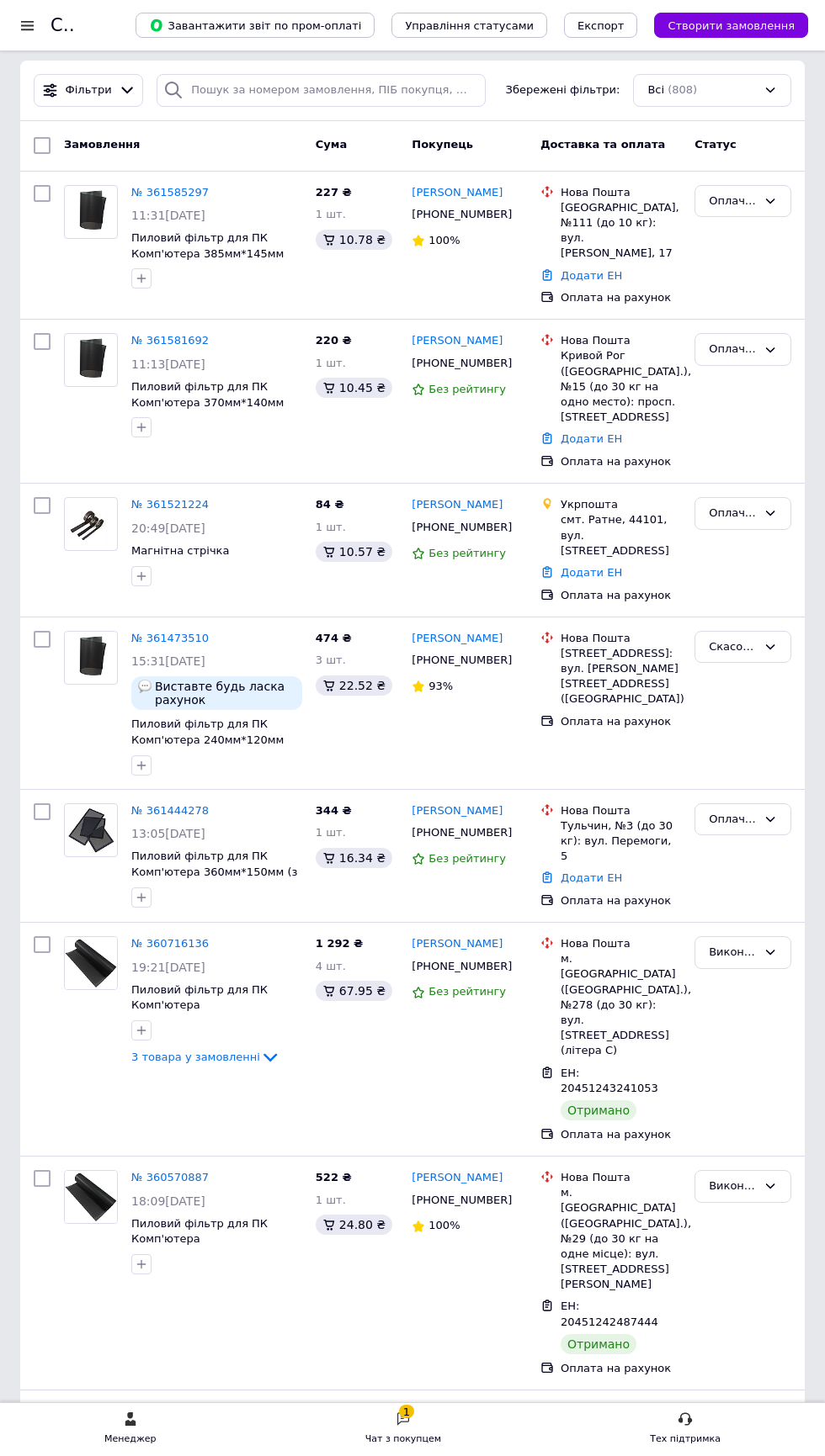
scroll to position [0, 0]
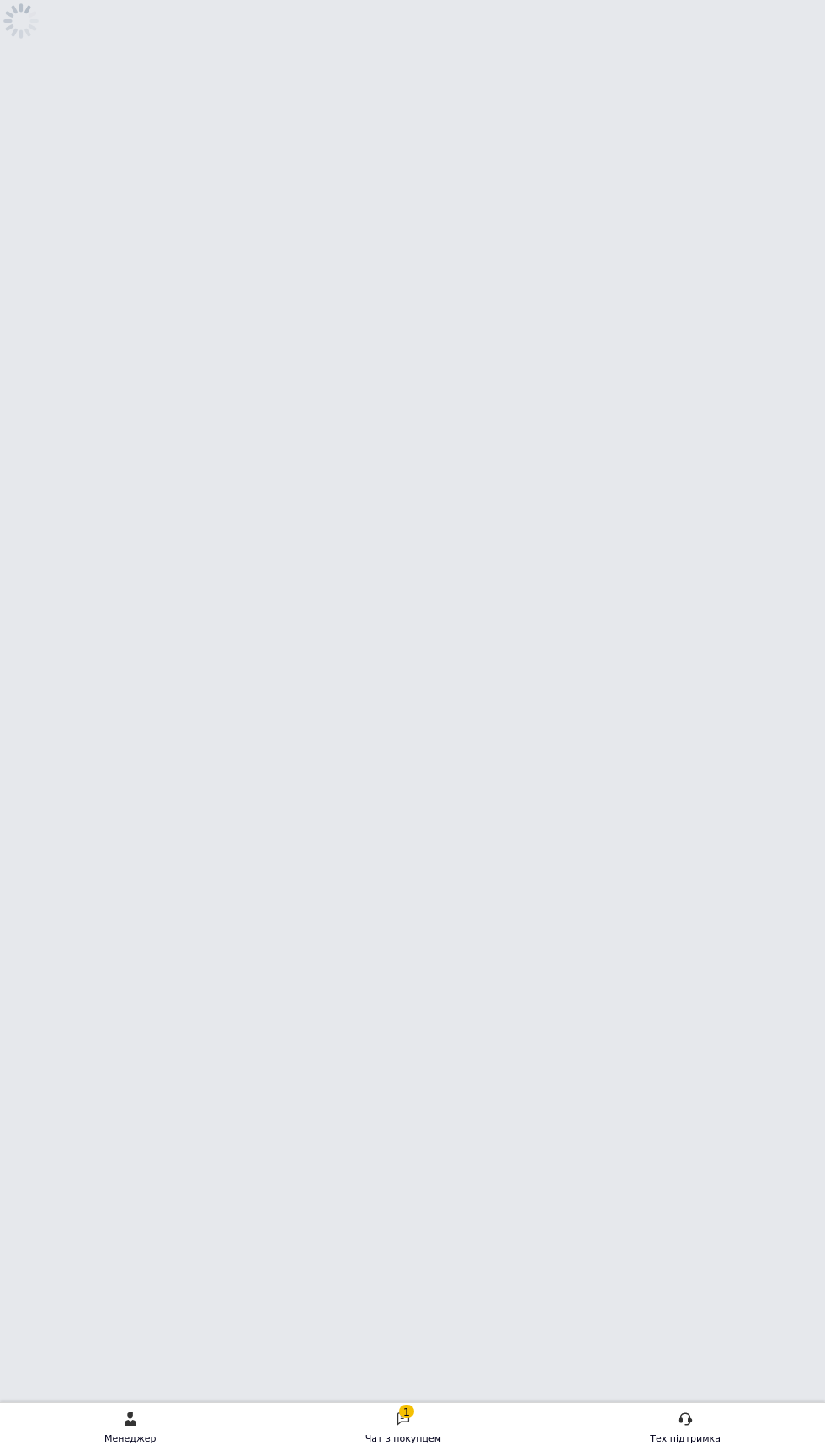
click at [411, 1411] on div "1" at bounding box center [407, 1411] width 15 height 14
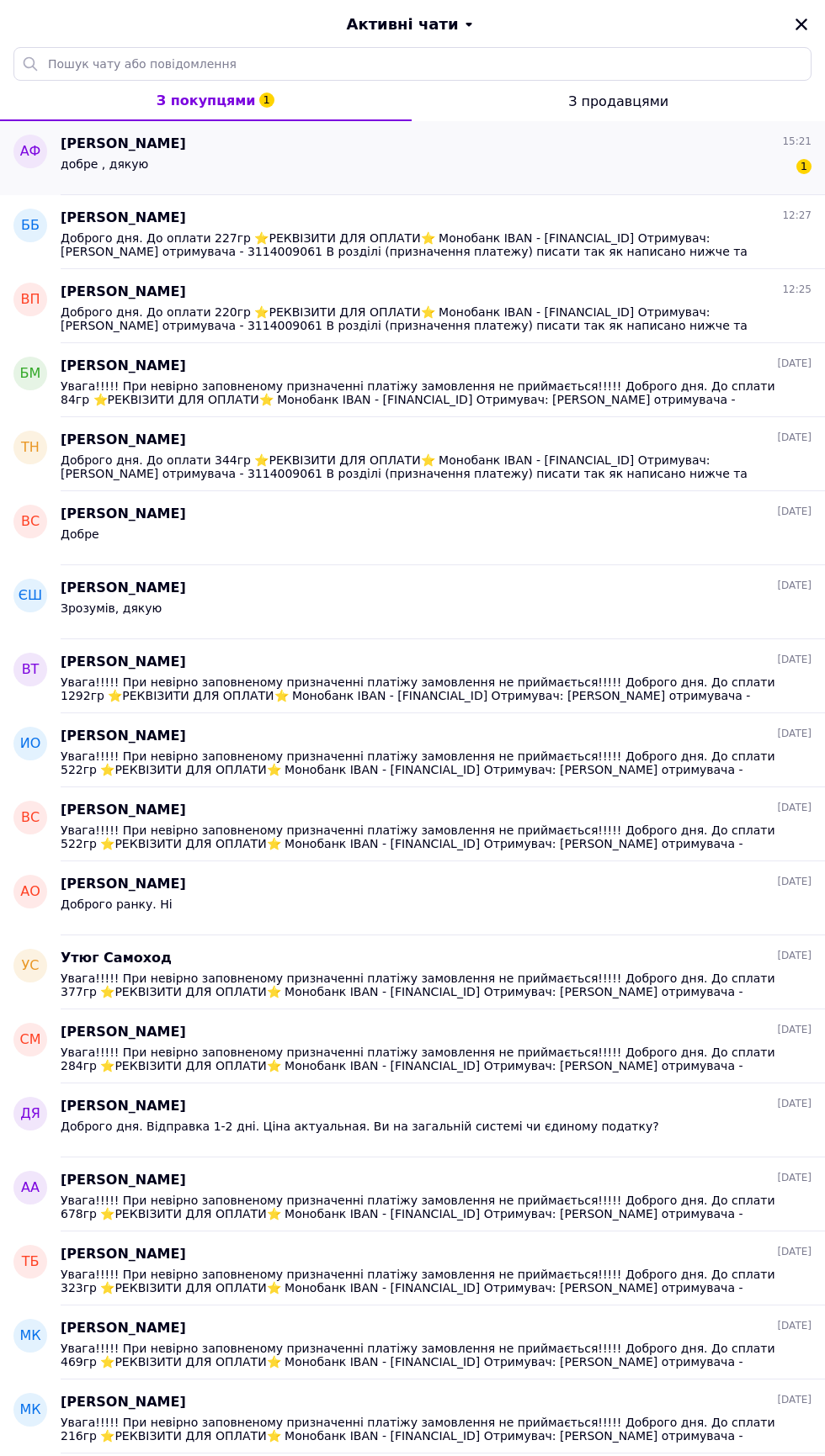
click at [92, 164] on span "добре , дякую" at bounding box center [104, 164] width 87 height 14
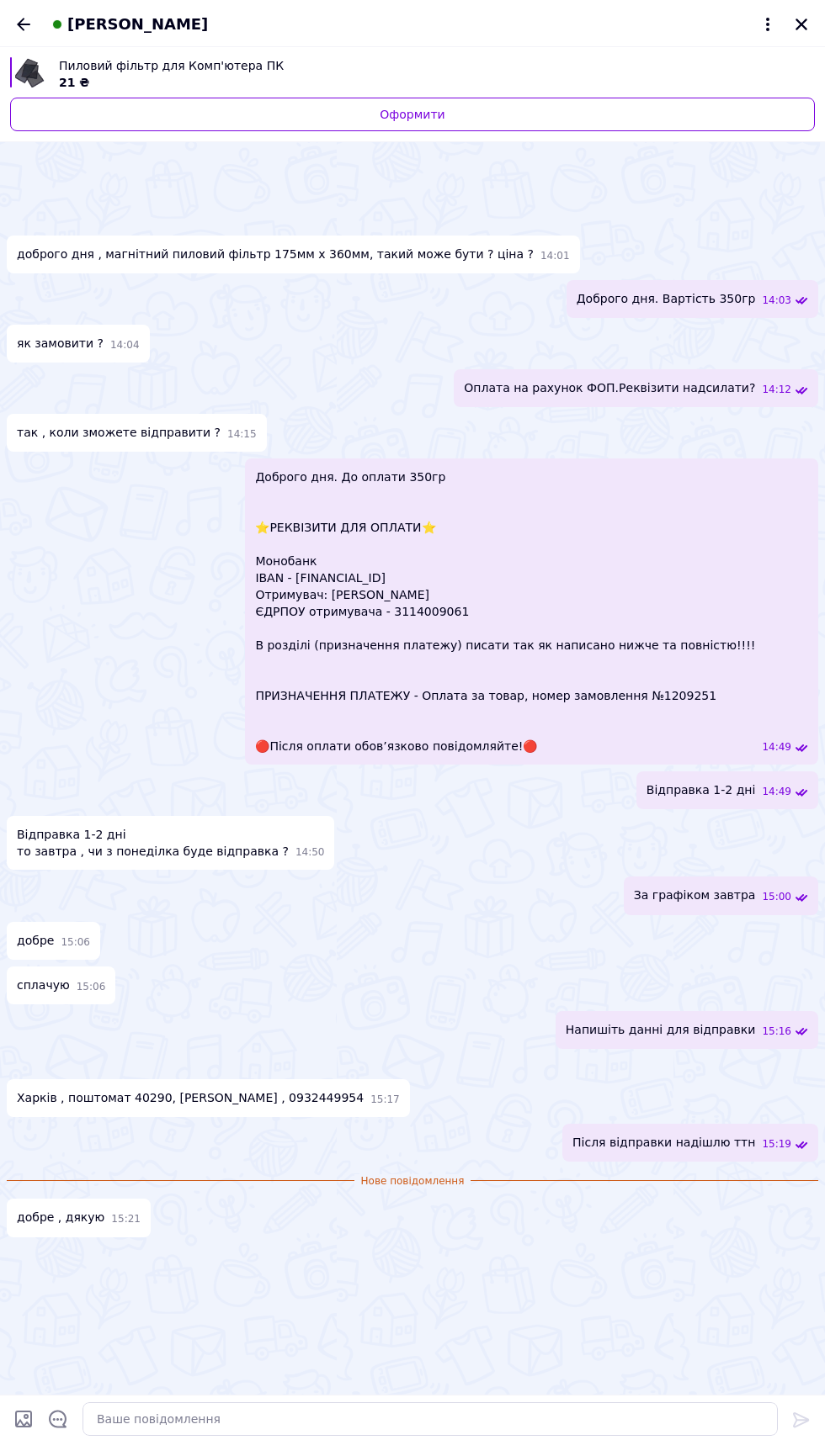
scroll to position [40, 0]
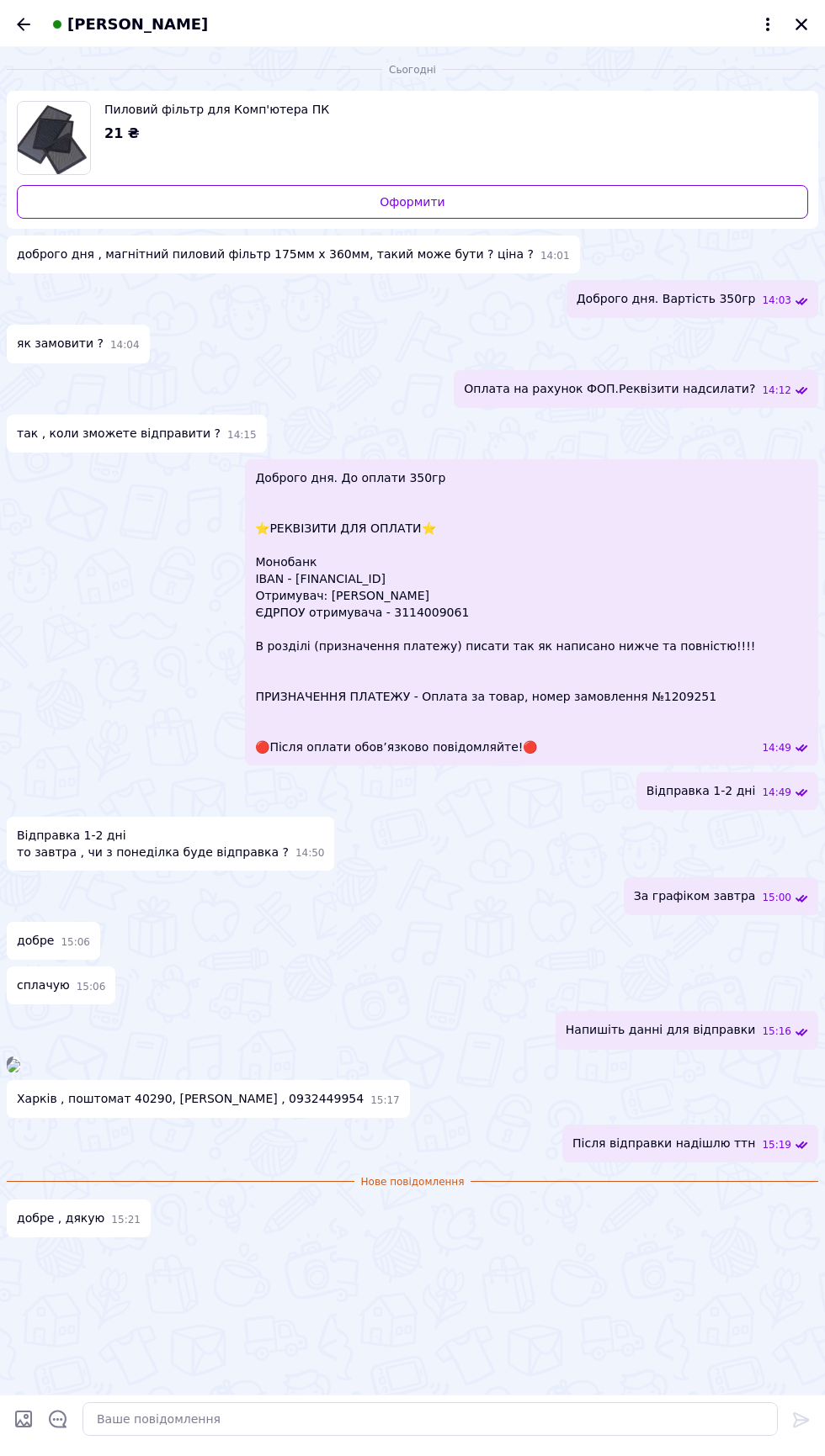
click at [481, 1074] on div "15:16" at bounding box center [412, 1064] width 811 height 17
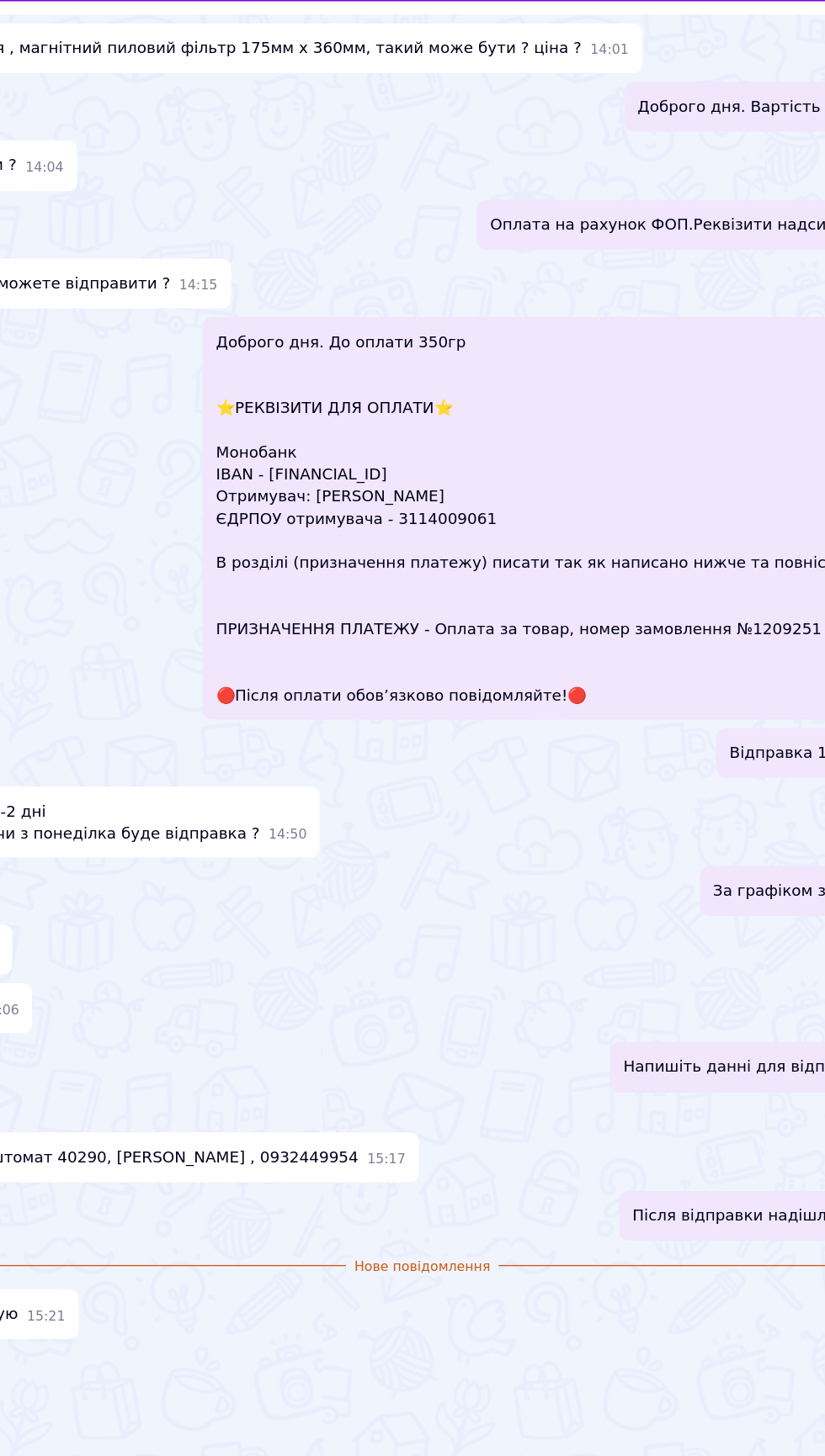
scroll to position [39, 0]
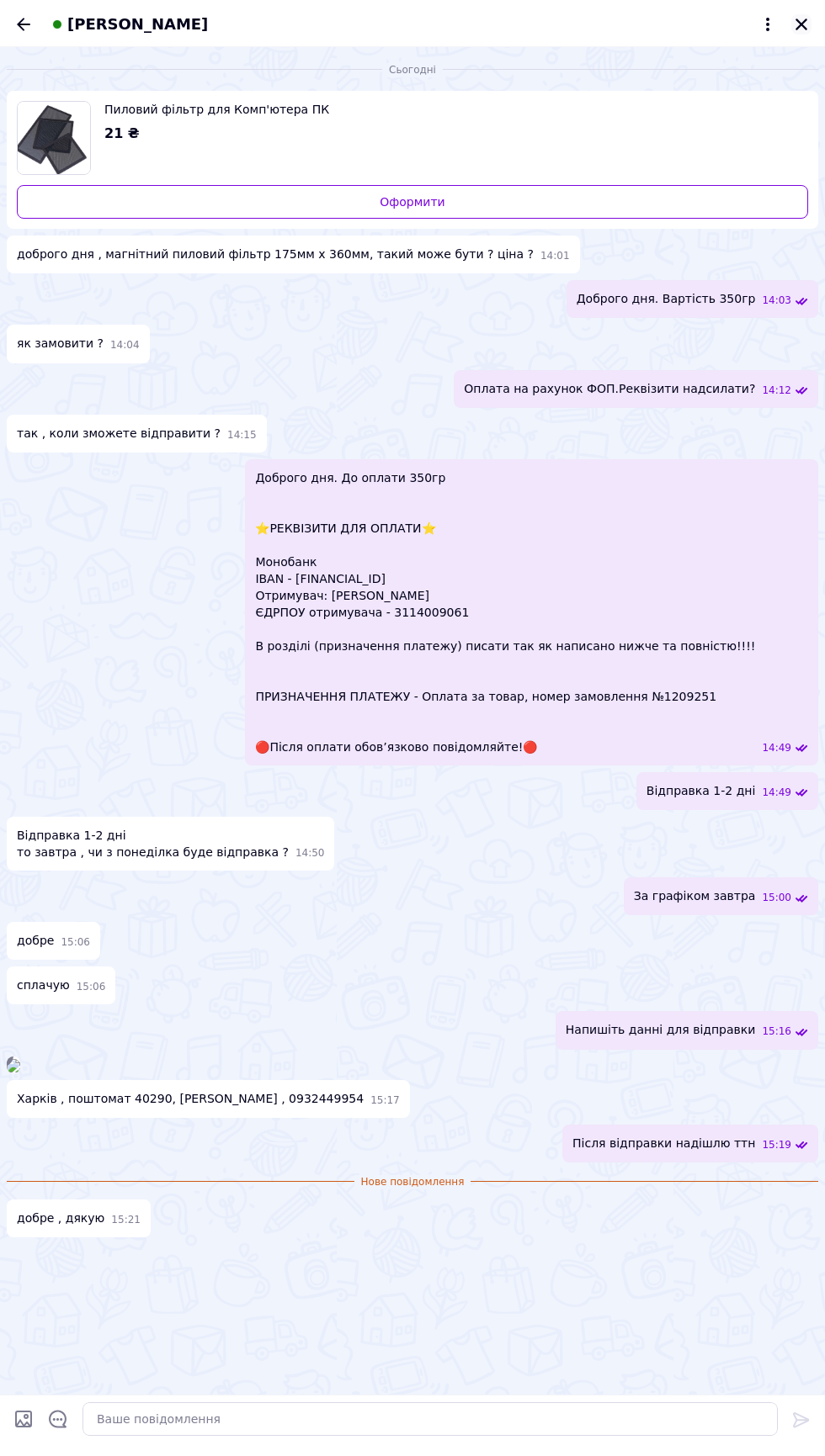
click at [799, 25] on icon "Закрити" at bounding box center [801, 24] width 12 height 12
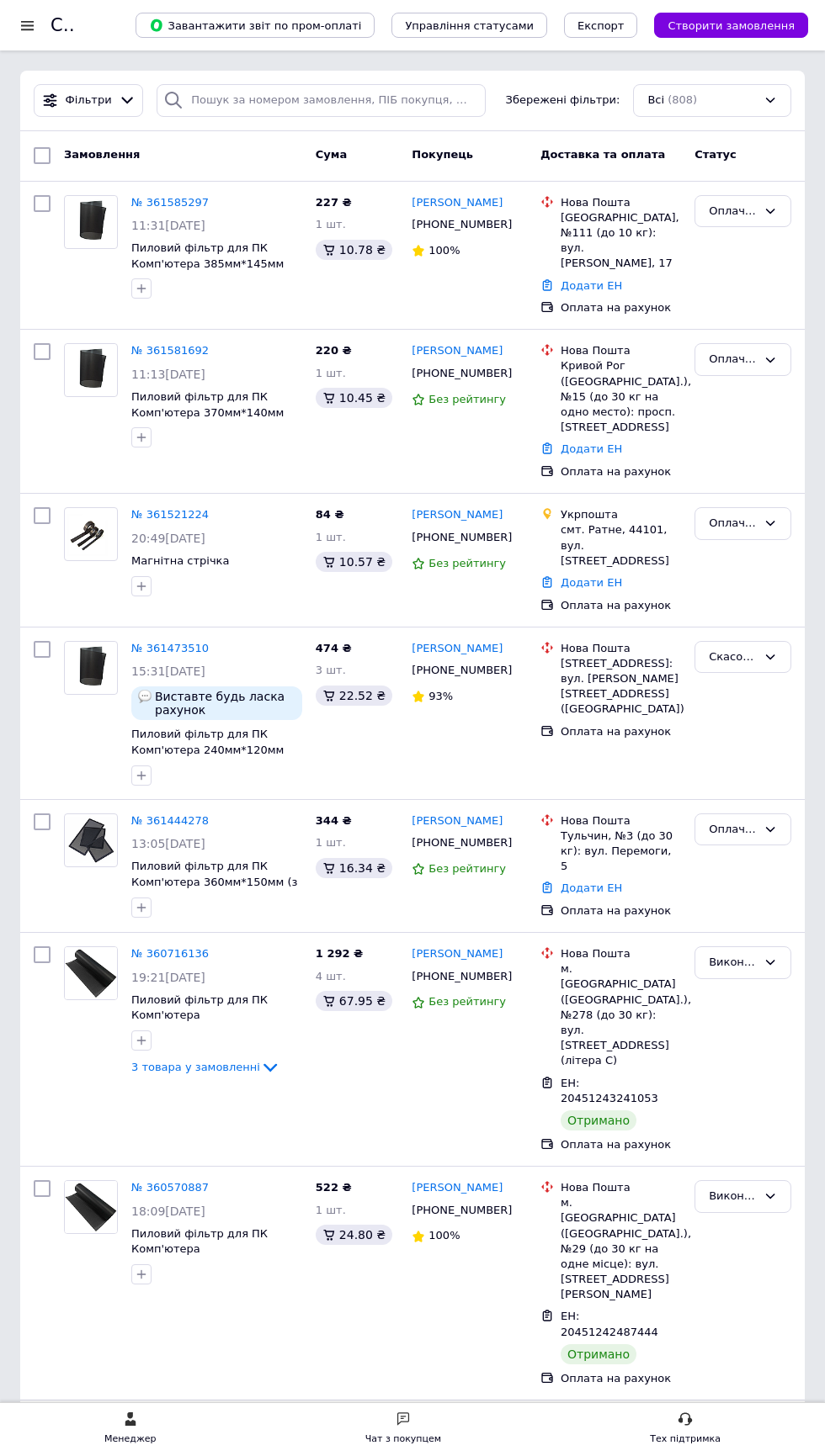
scroll to position [0, 0]
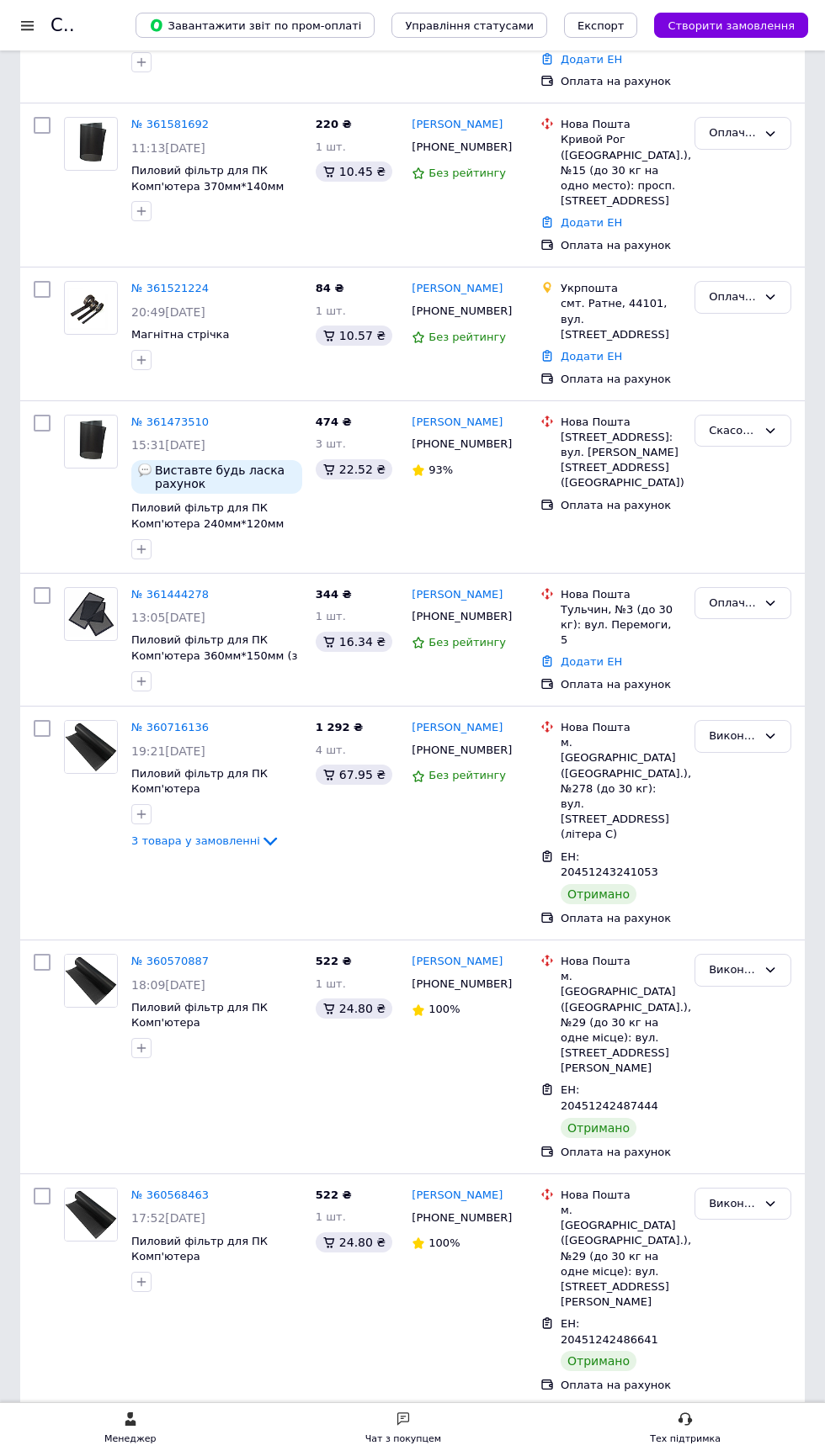
scroll to position [236, 0]
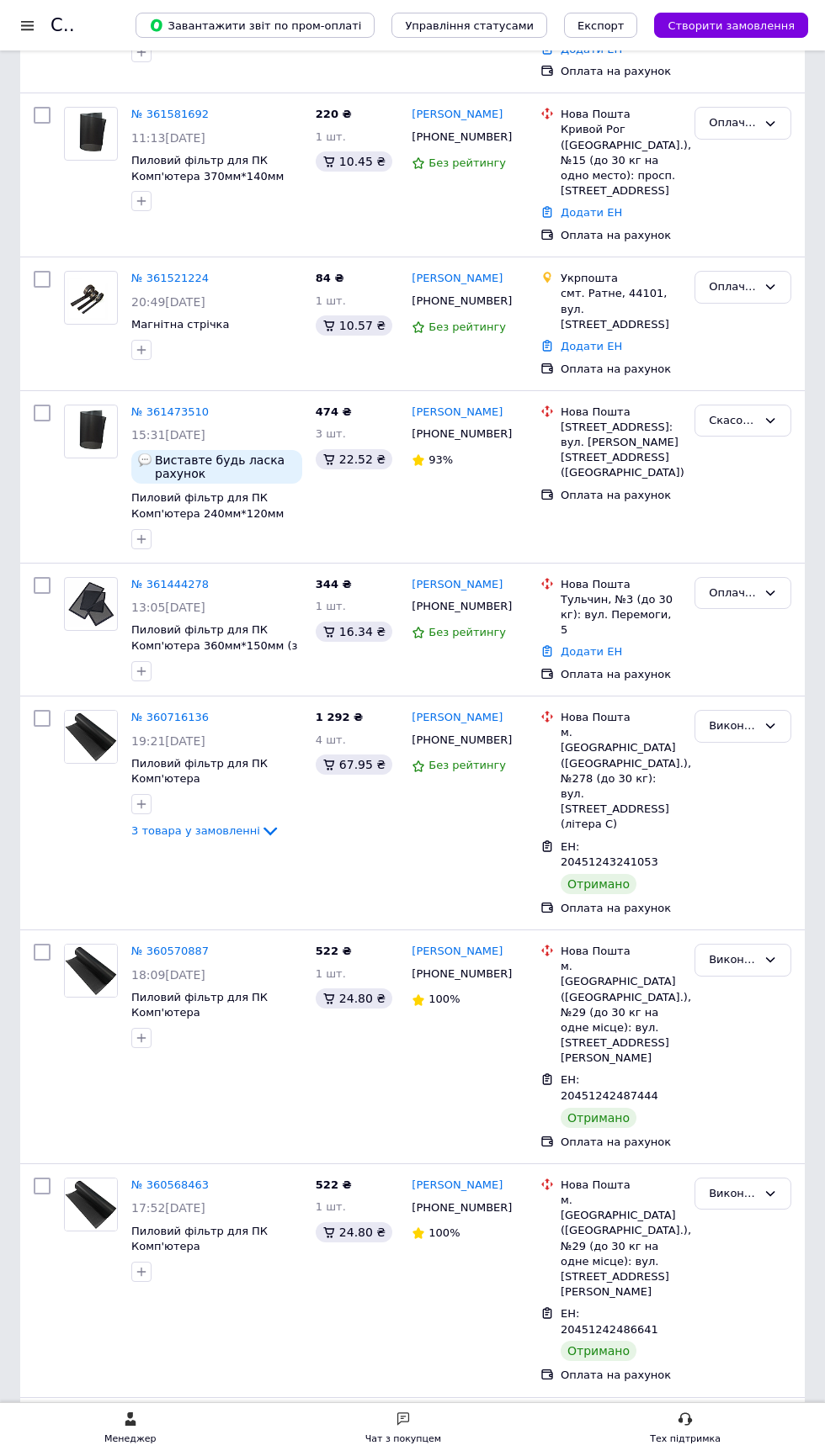
click at [430, 1455] on div "Менеджер Чат з покупцем Тех підтримка" at bounding box center [412, 1429] width 825 height 54
click at [425, 1448] on div "Чат з покупцем" at bounding box center [403, 1439] width 75 height 17
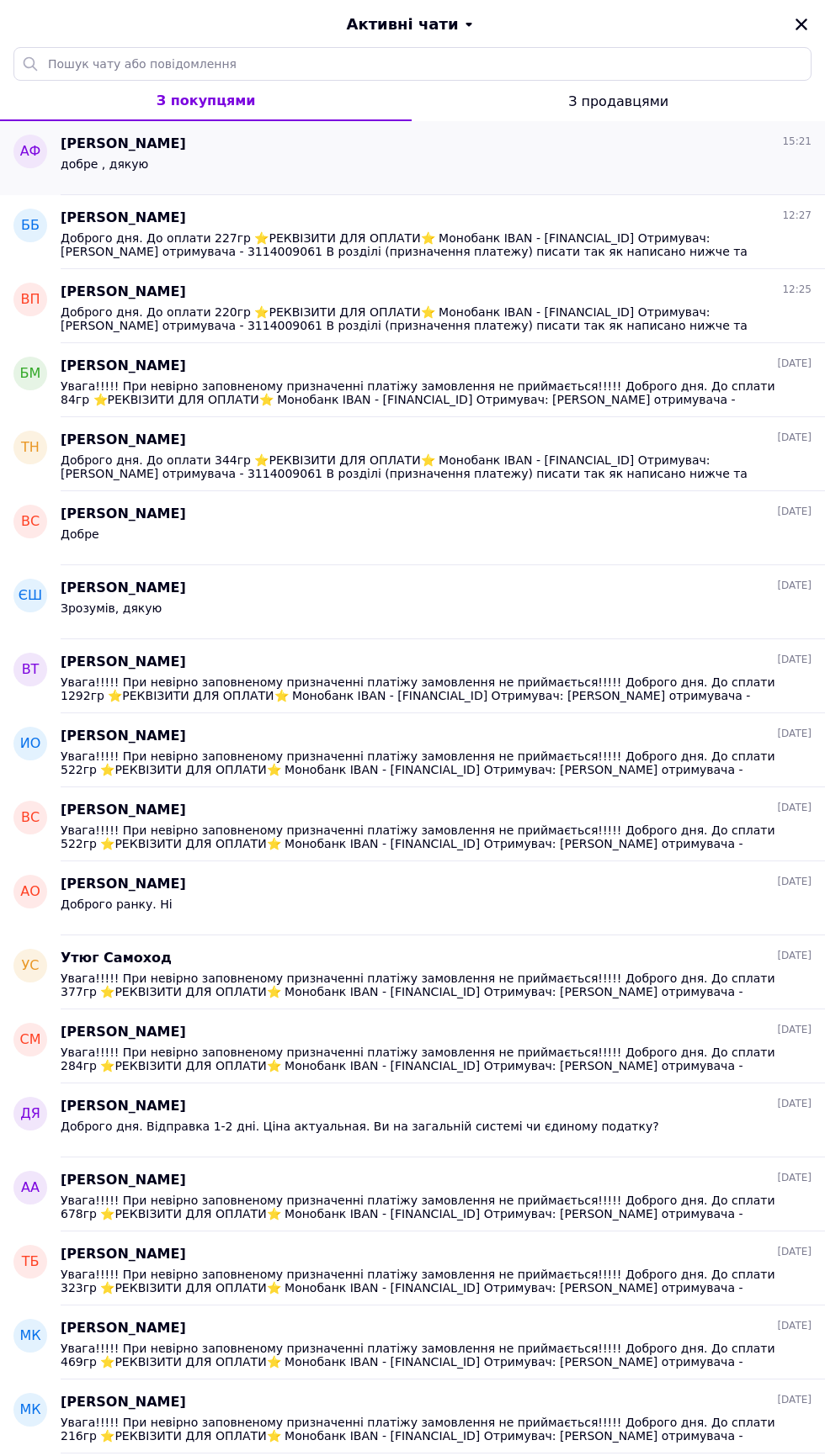
click at [221, 143] on div "[PERSON_NAME] 15:21" at bounding box center [436, 143] width 751 height 19
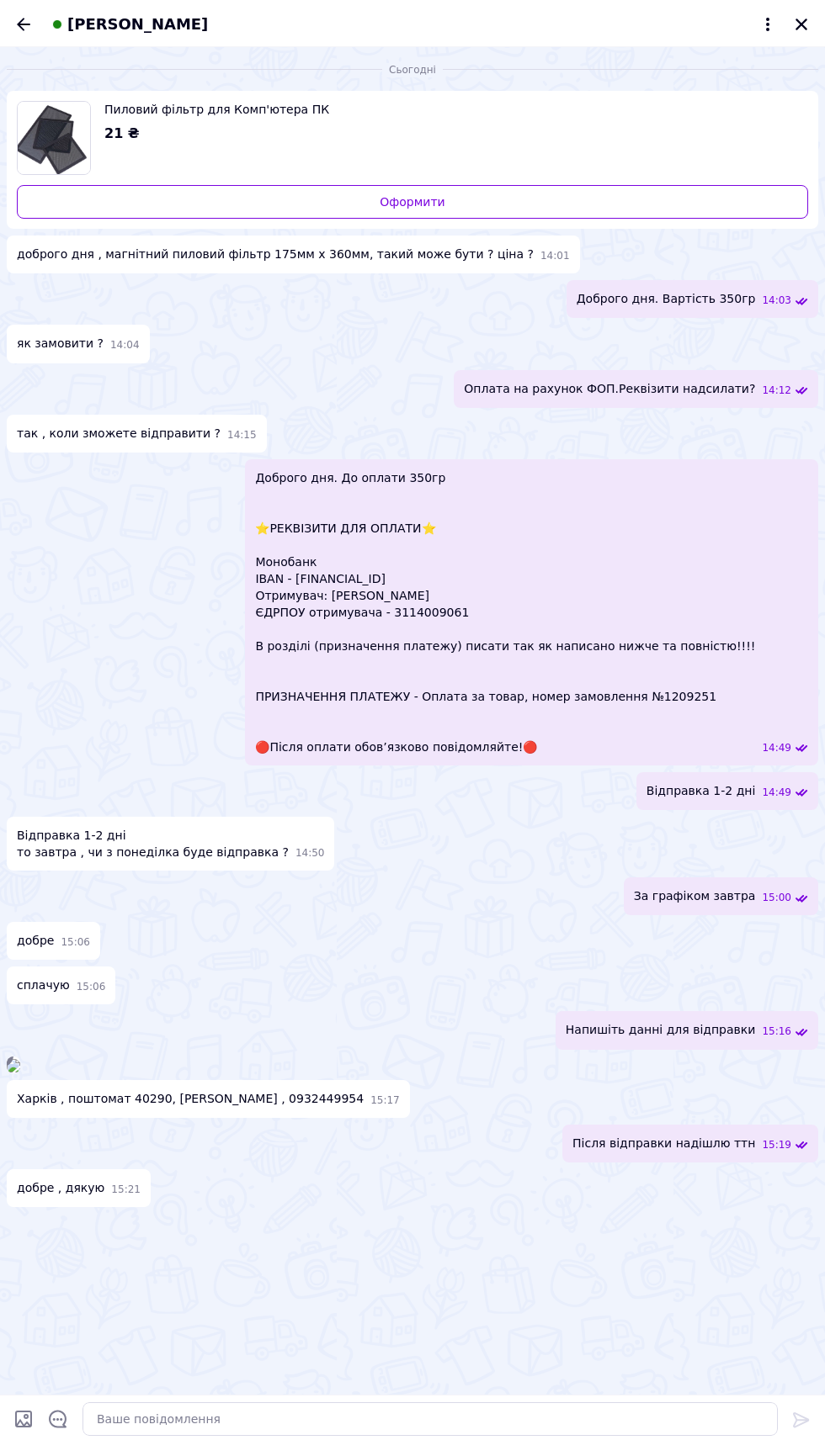
click at [20, 1073] on img at bounding box center [13, 1065] width 14 height 14
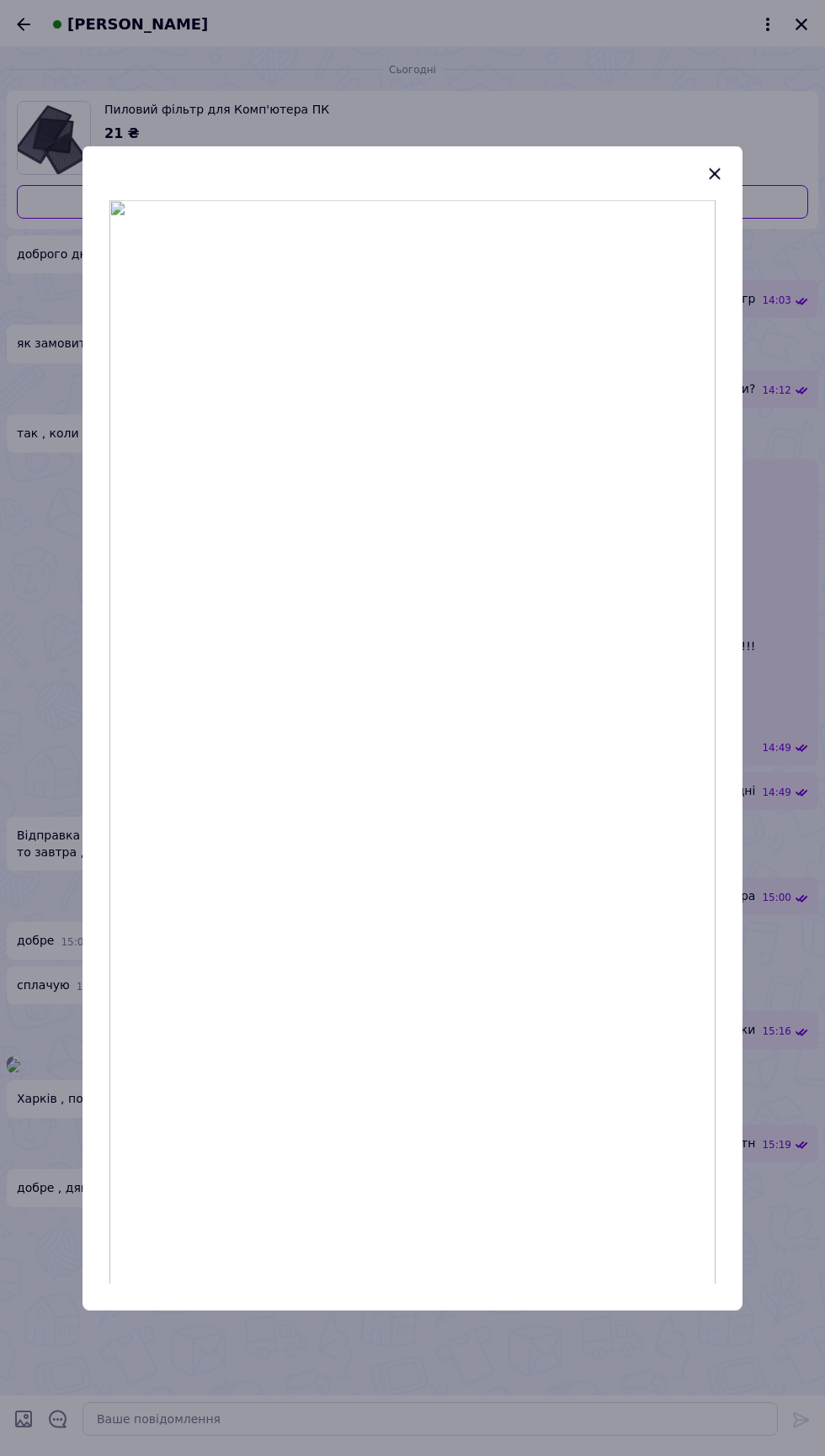
click at [82, 1167] on div at bounding box center [412, 728] width 825 height 1456
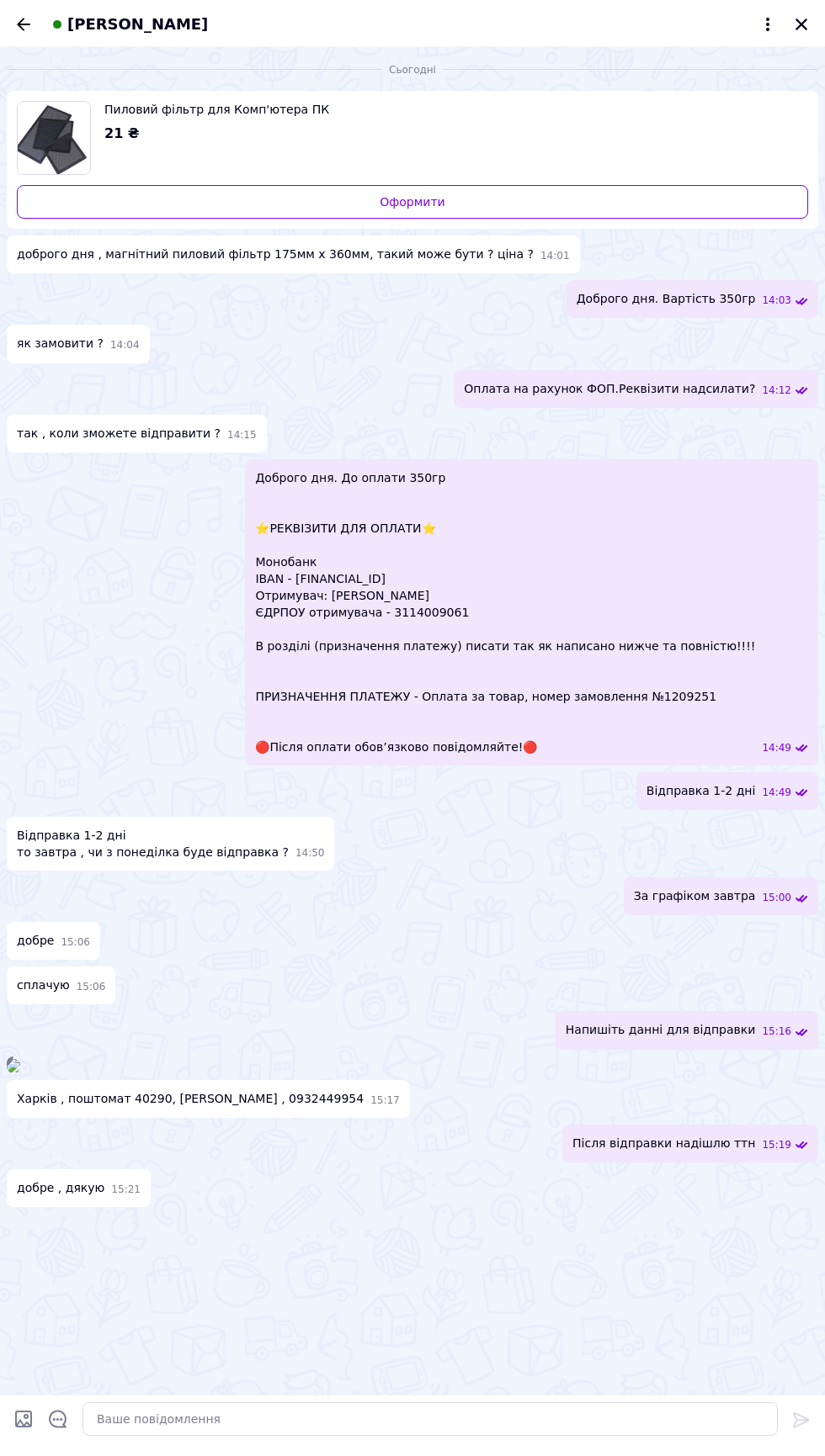
click at [20, 1073] on img at bounding box center [13, 1065] width 14 height 14
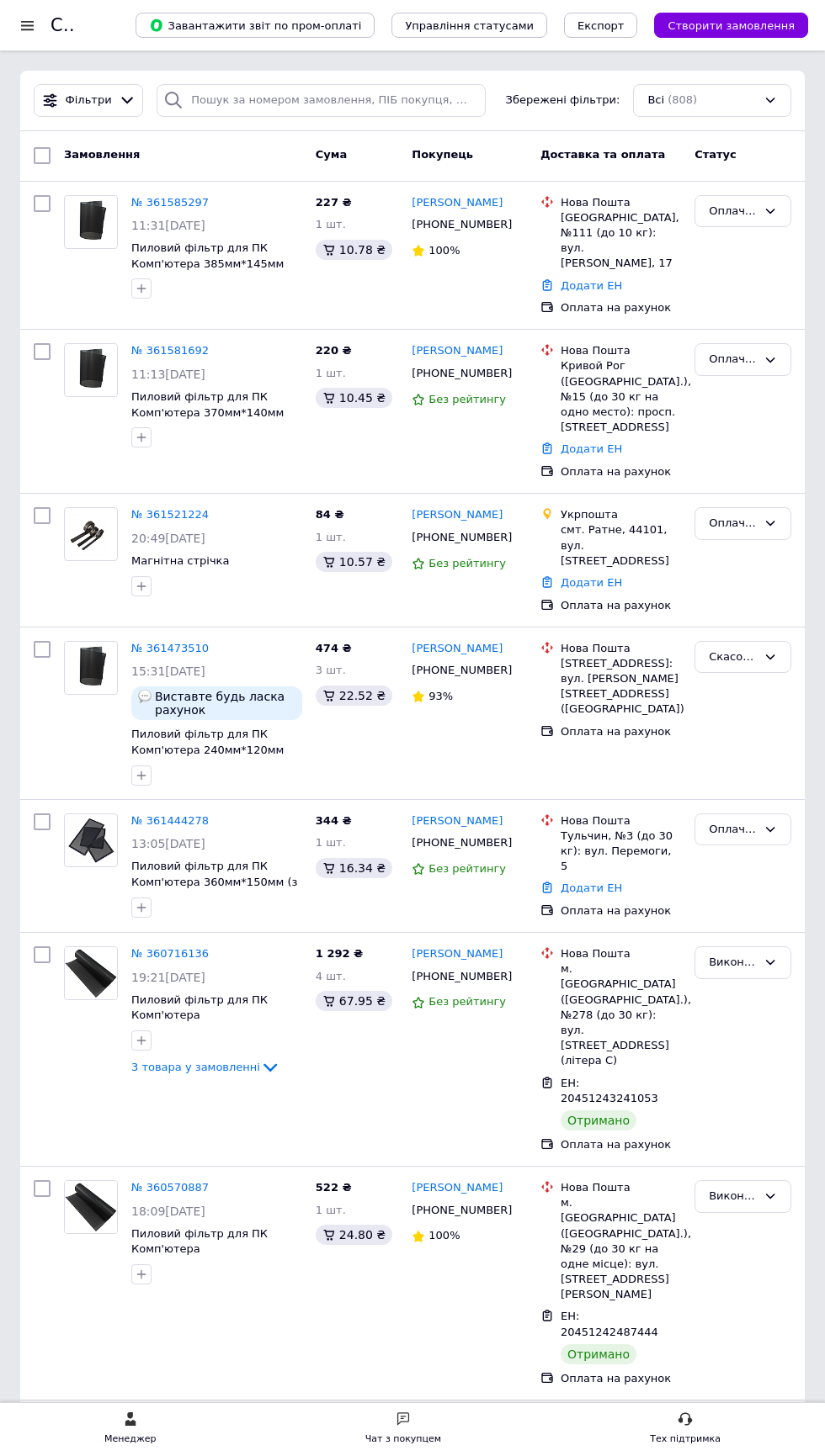
click at [23, 32] on div at bounding box center [27, 25] width 21 height 15
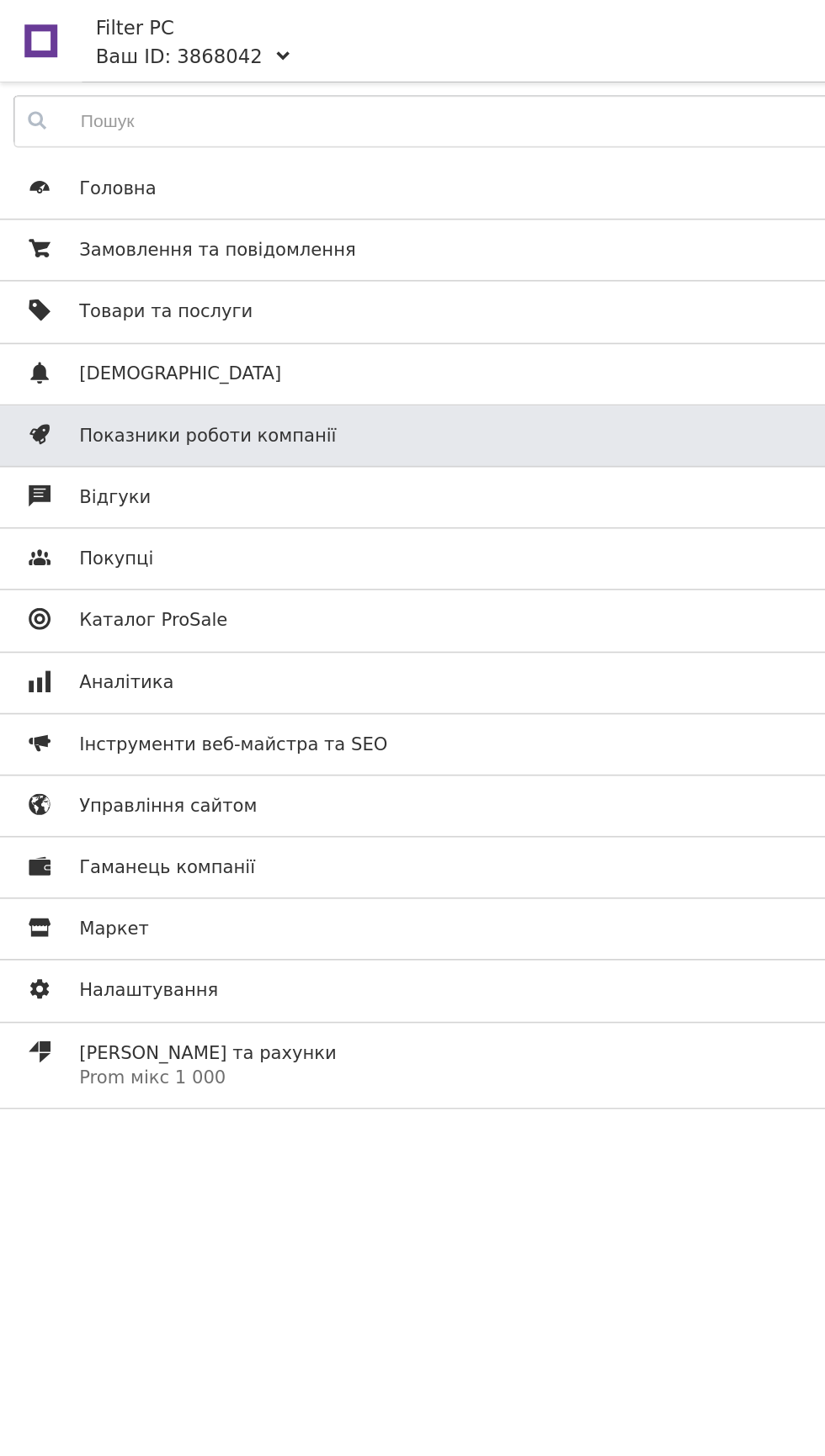
click at [51, 267] on span "Показники роботи компанії" at bounding box center [128, 268] width 158 height 15
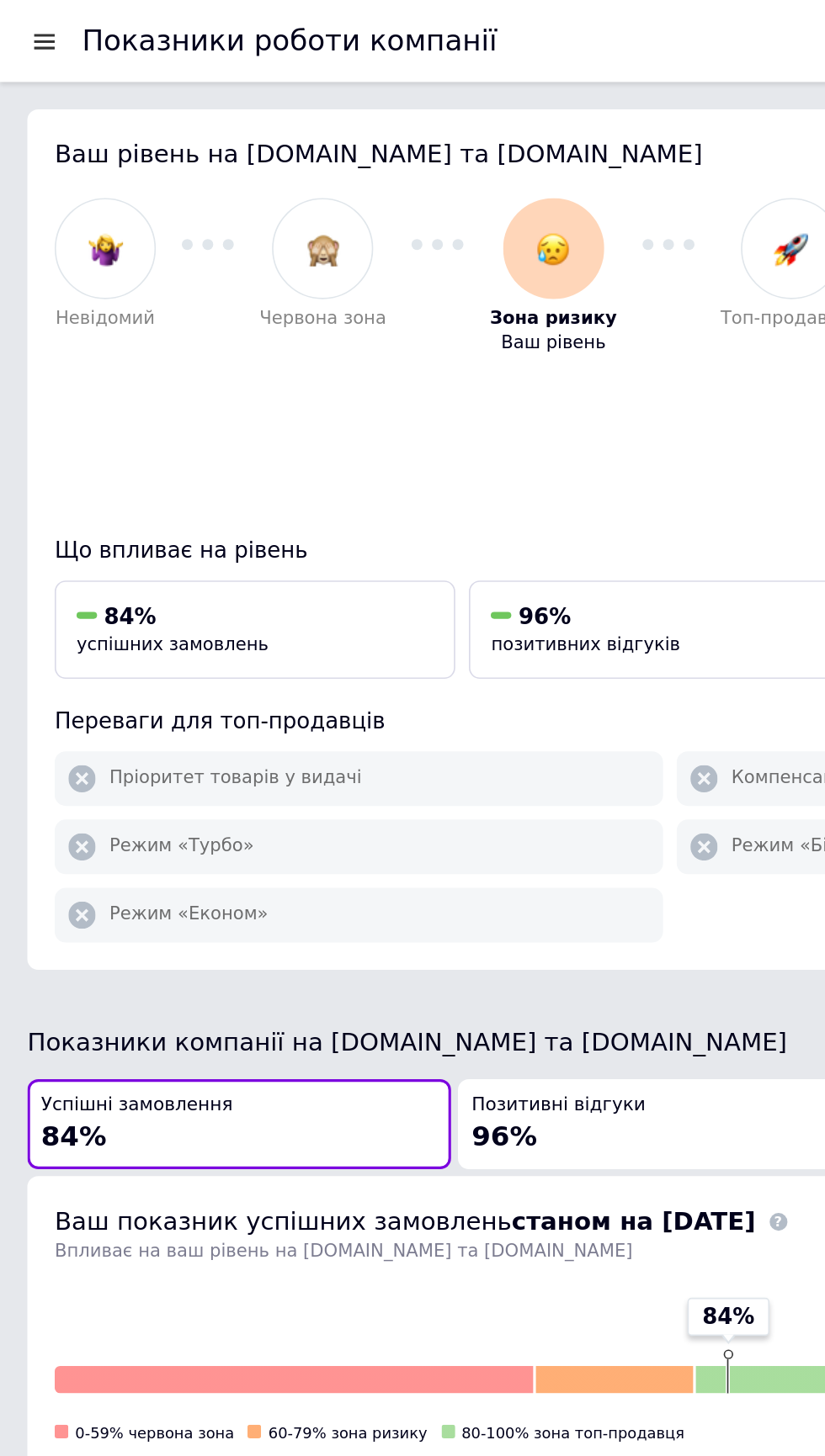
click at [30, 30] on div at bounding box center [27, 25] width 21 height 15
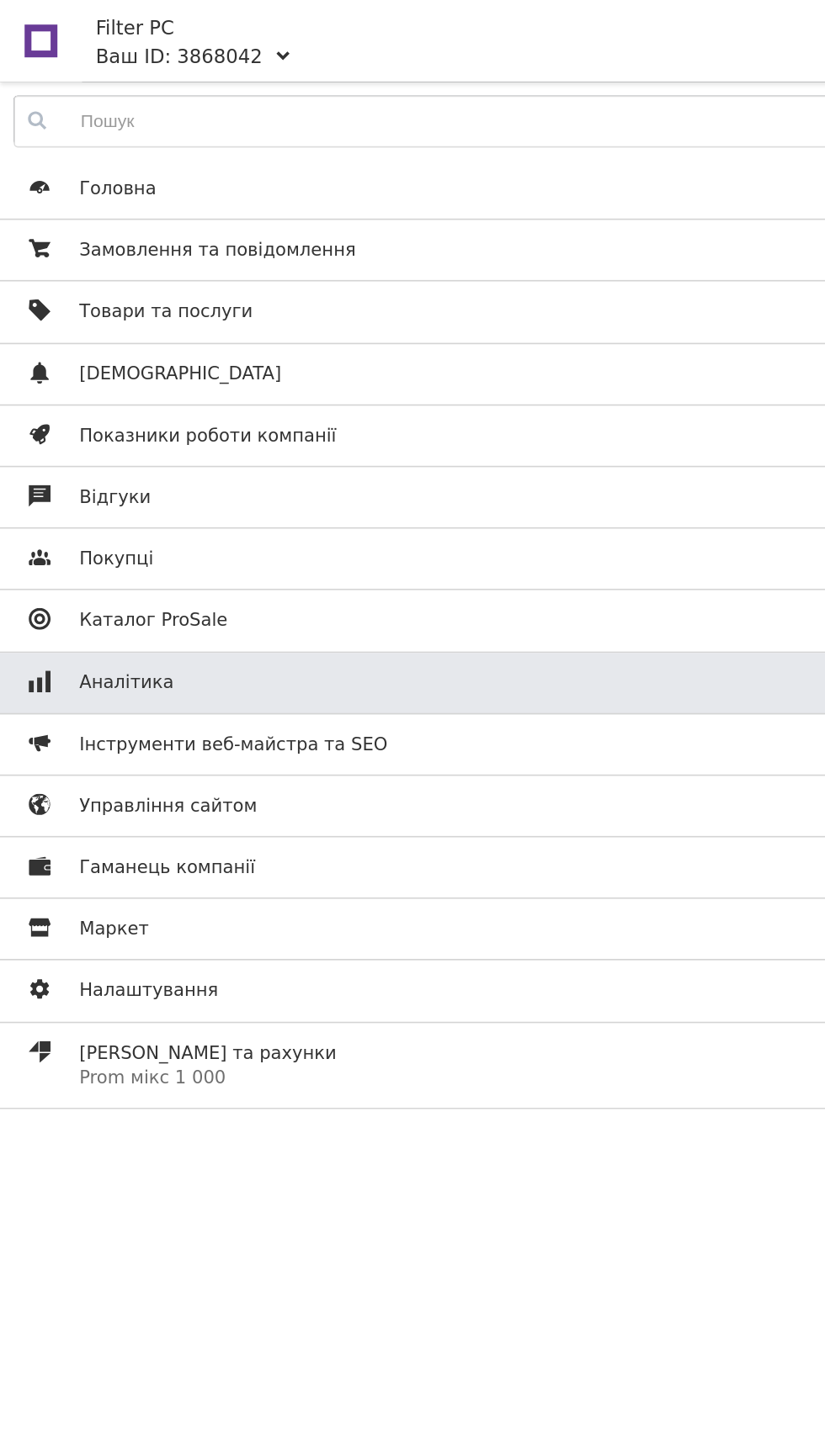
click at [51, 418] on span "Аналітика" at bounding box center [77, 420] width 58 height 15
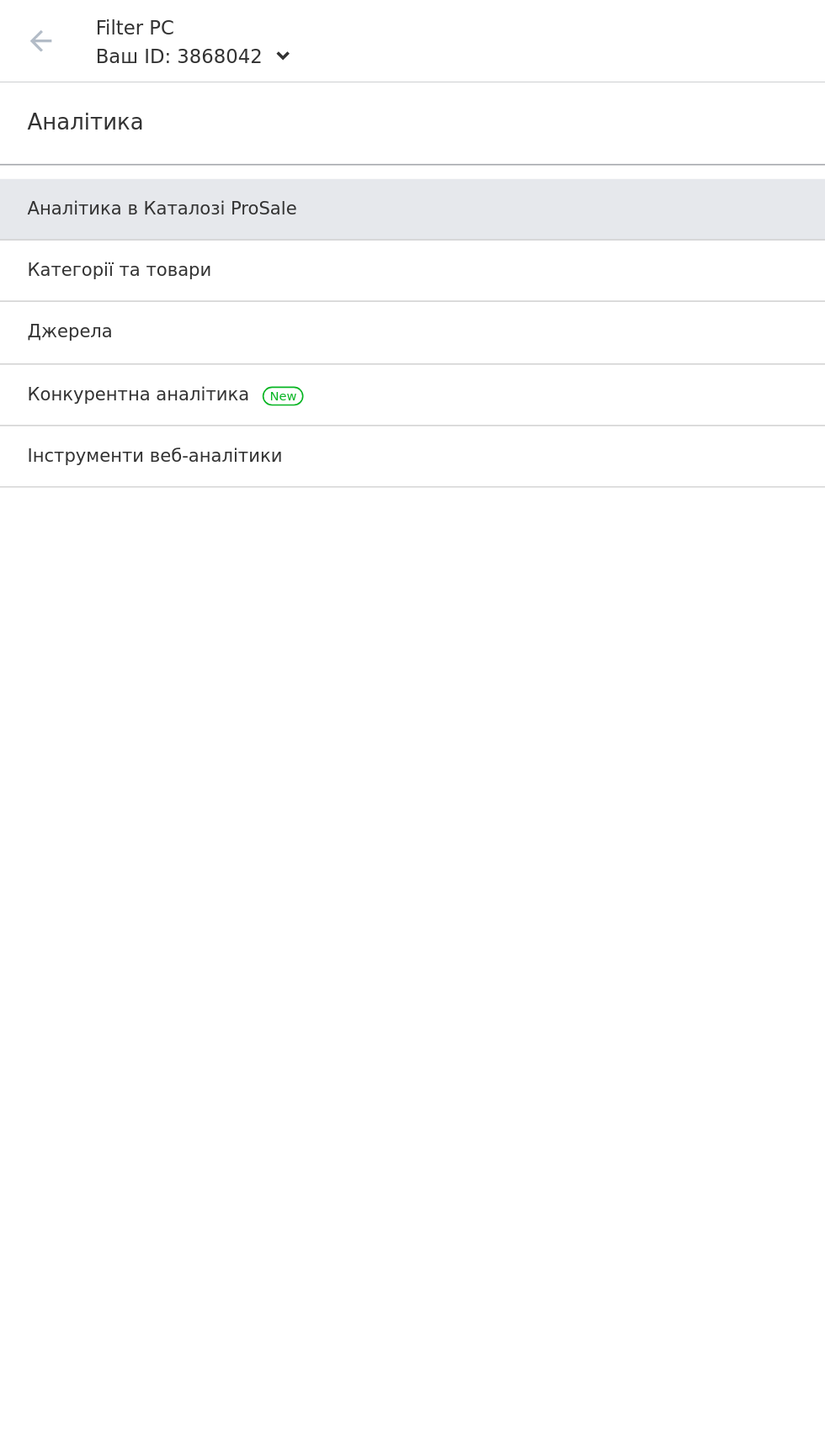
click at [29, 128] on span "Аналітика в Каталозі ProSale" at bounding box center [99, 129] width 166 height 15
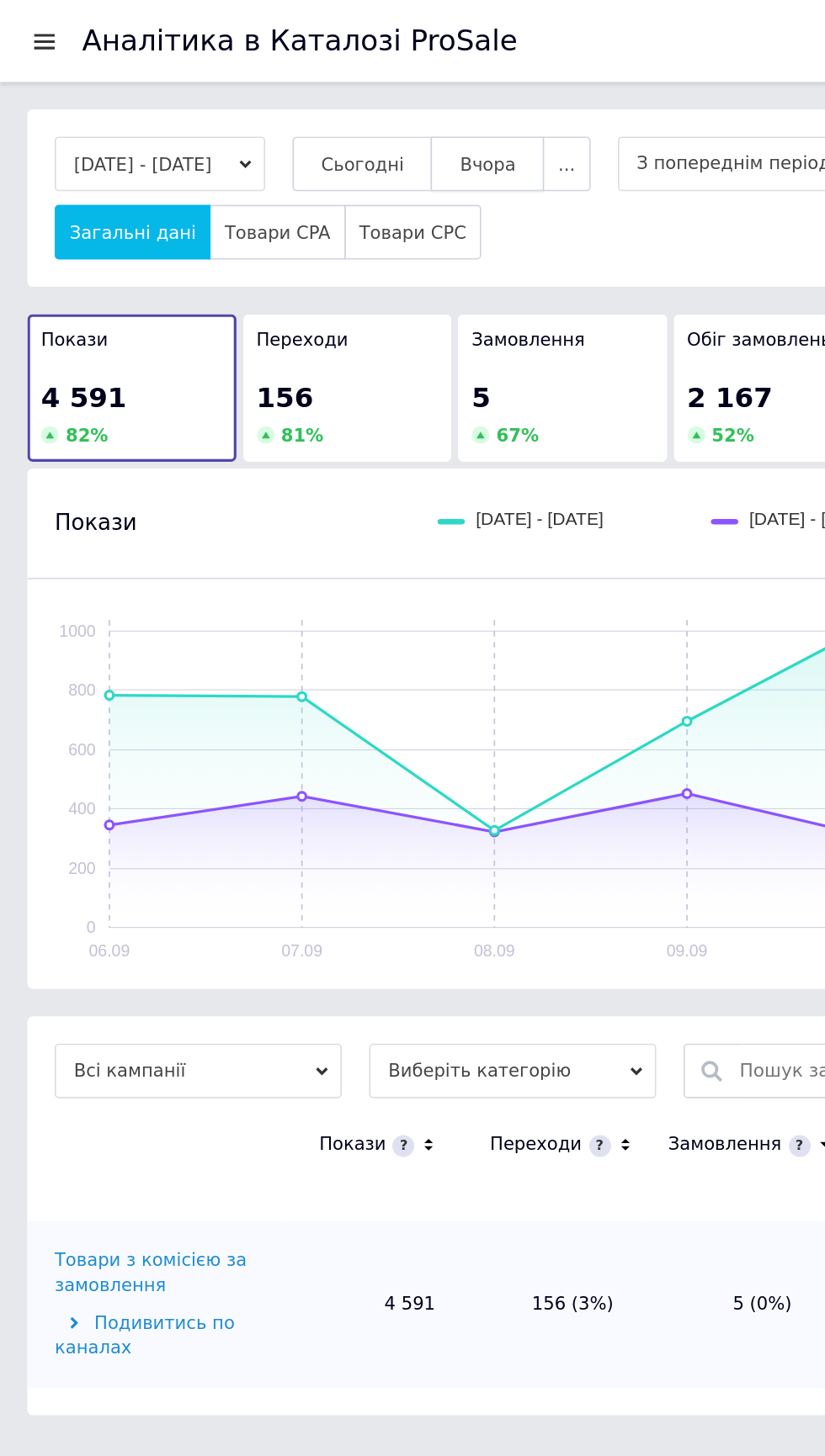
click at [317, 99] on span "Вчора" at bounding box center [301, 101] width 35 height 13
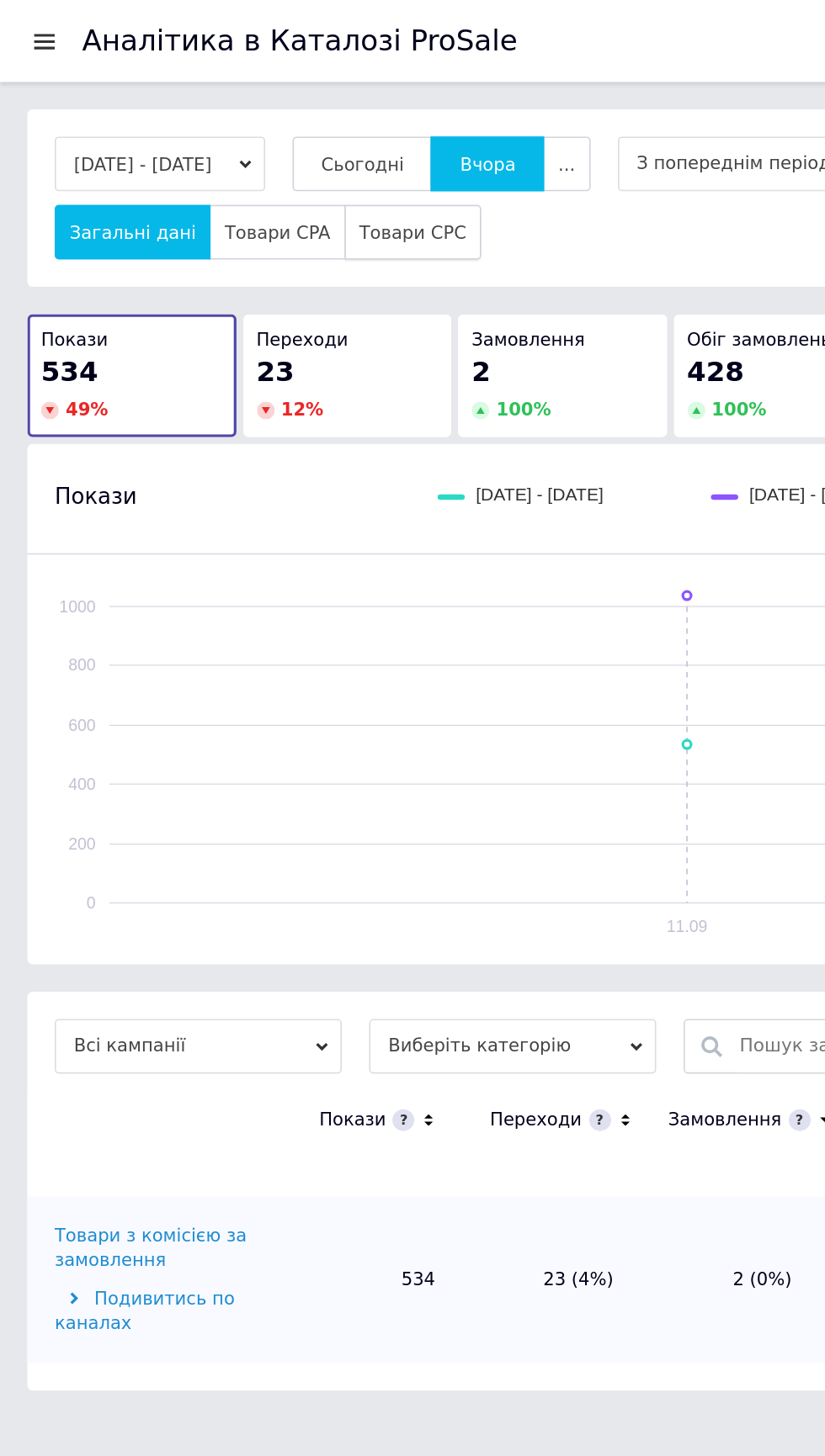
click at [253, 131] on button "Товари CPC" at bounding box center [255, 142] width 85 height 34
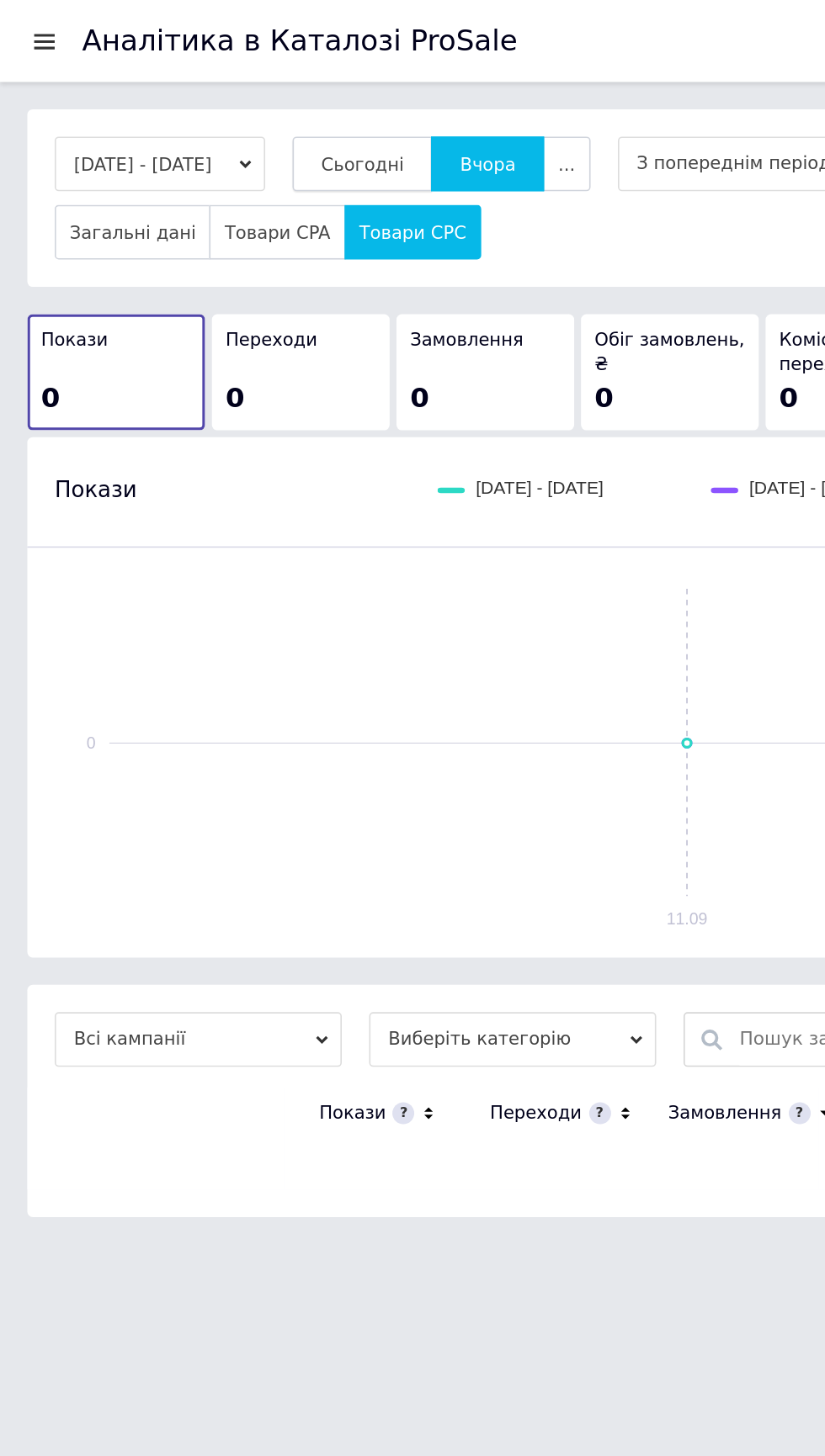
click at [243, 86] on button "Сьогодні" at bounding box center [223, 101] width 86 height 34
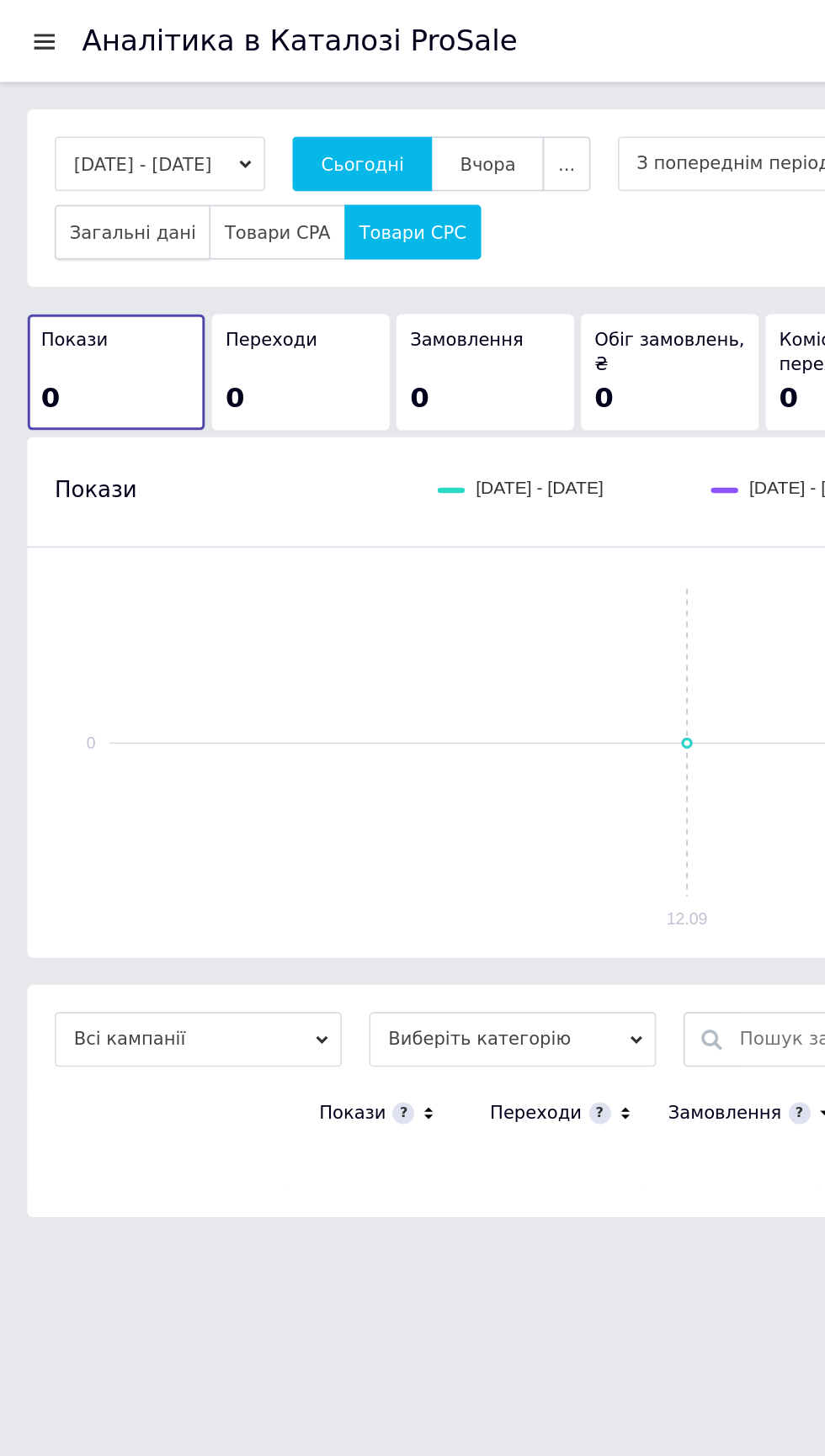
click at [58, 154] on button "Загальні дані" at bounding box center [82, 142] width 96 height 34
